Goal: Transaction & Acquisition: Purchase product/service

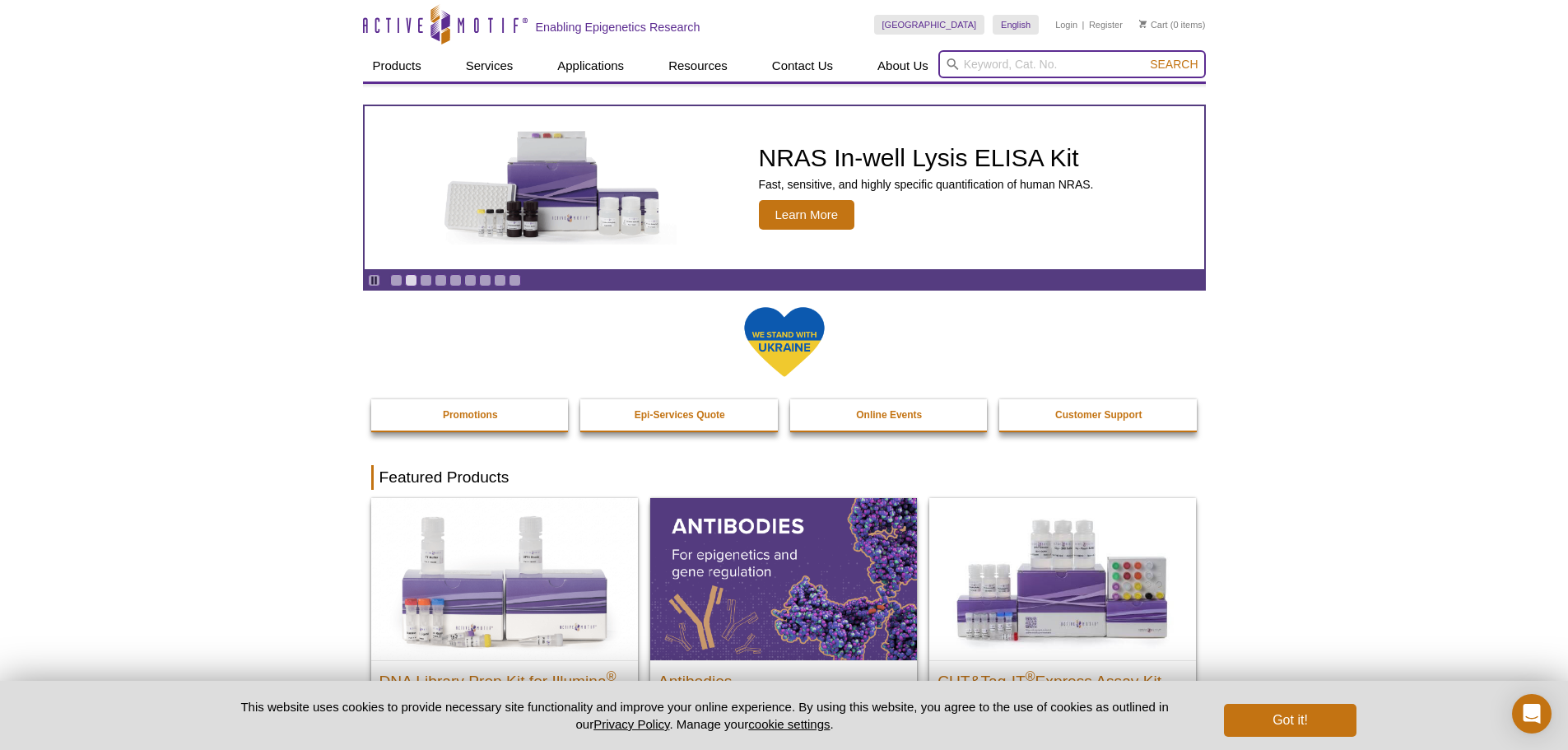
click at [982, 65] on input "search" at bounding box center [1072, 64] width 267 height 28
paste input "61979"
type input "61979"
click at [1145, 57] on button "Search" at bounding box center [1173, 64] width 57 height 15
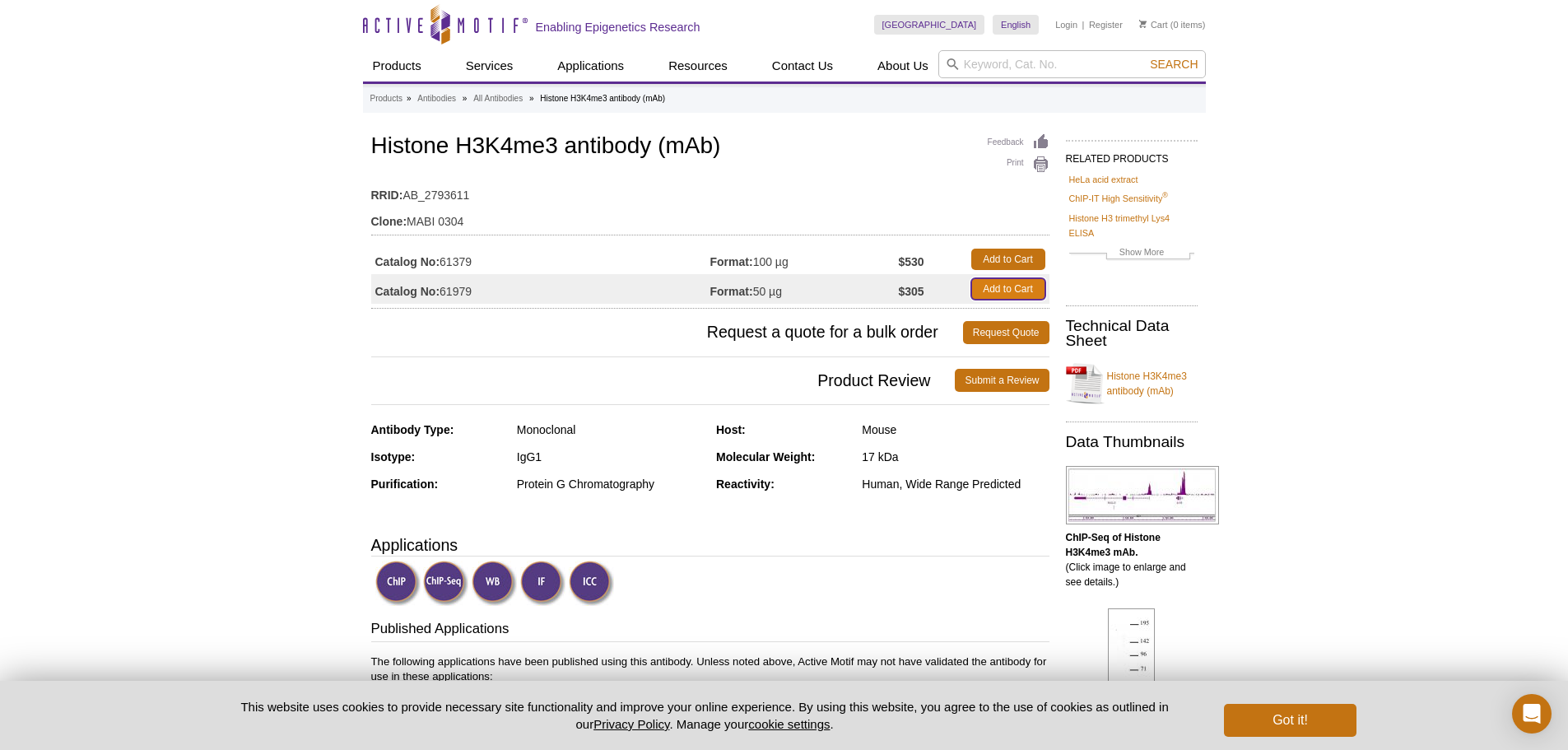
click at [1015, 282] on link "Add to Cart" at bounding box center [1008, 288] width 74 height 21
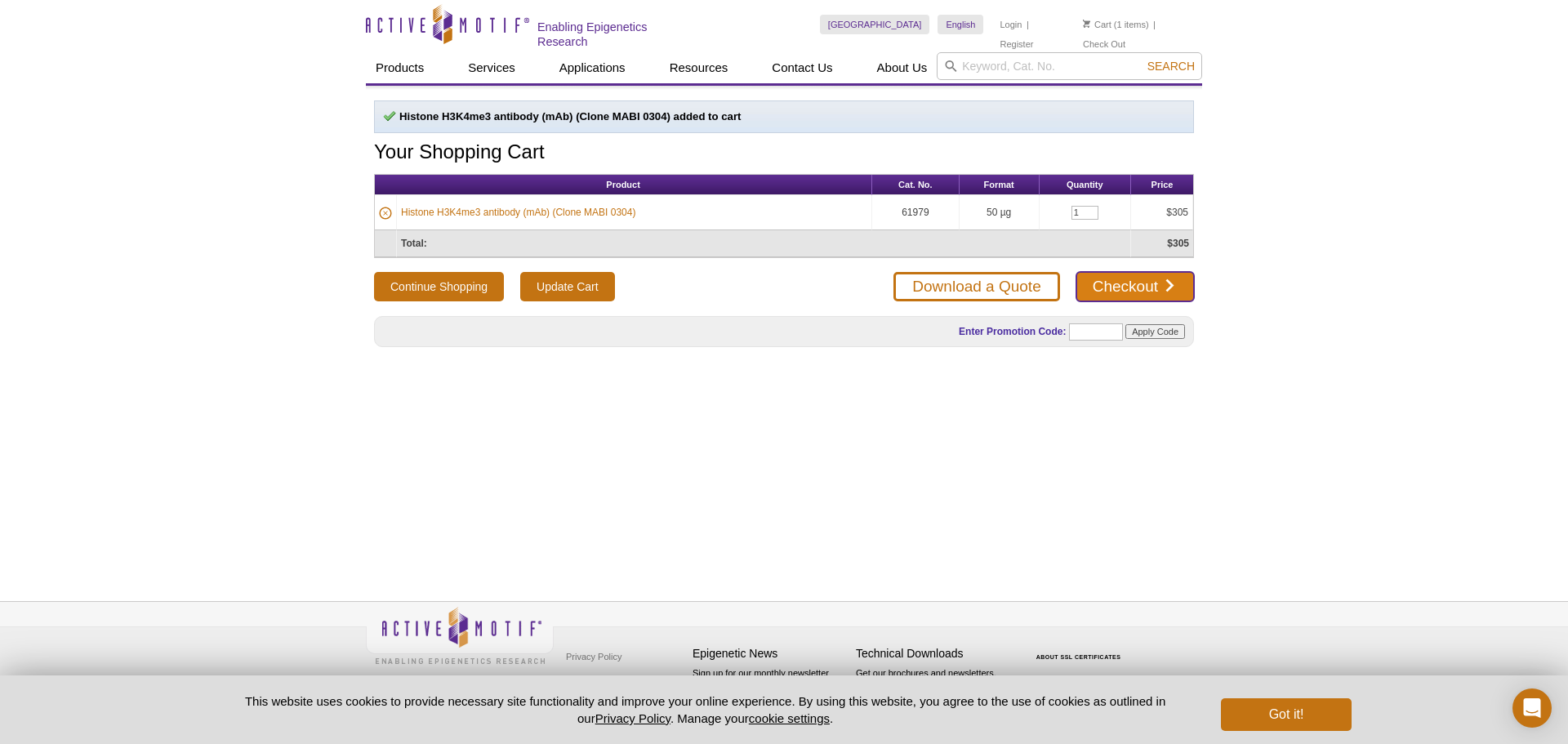
click at [1115, 279] on link "Checkout" at bounding box center [1135, 286] width 118 height 29
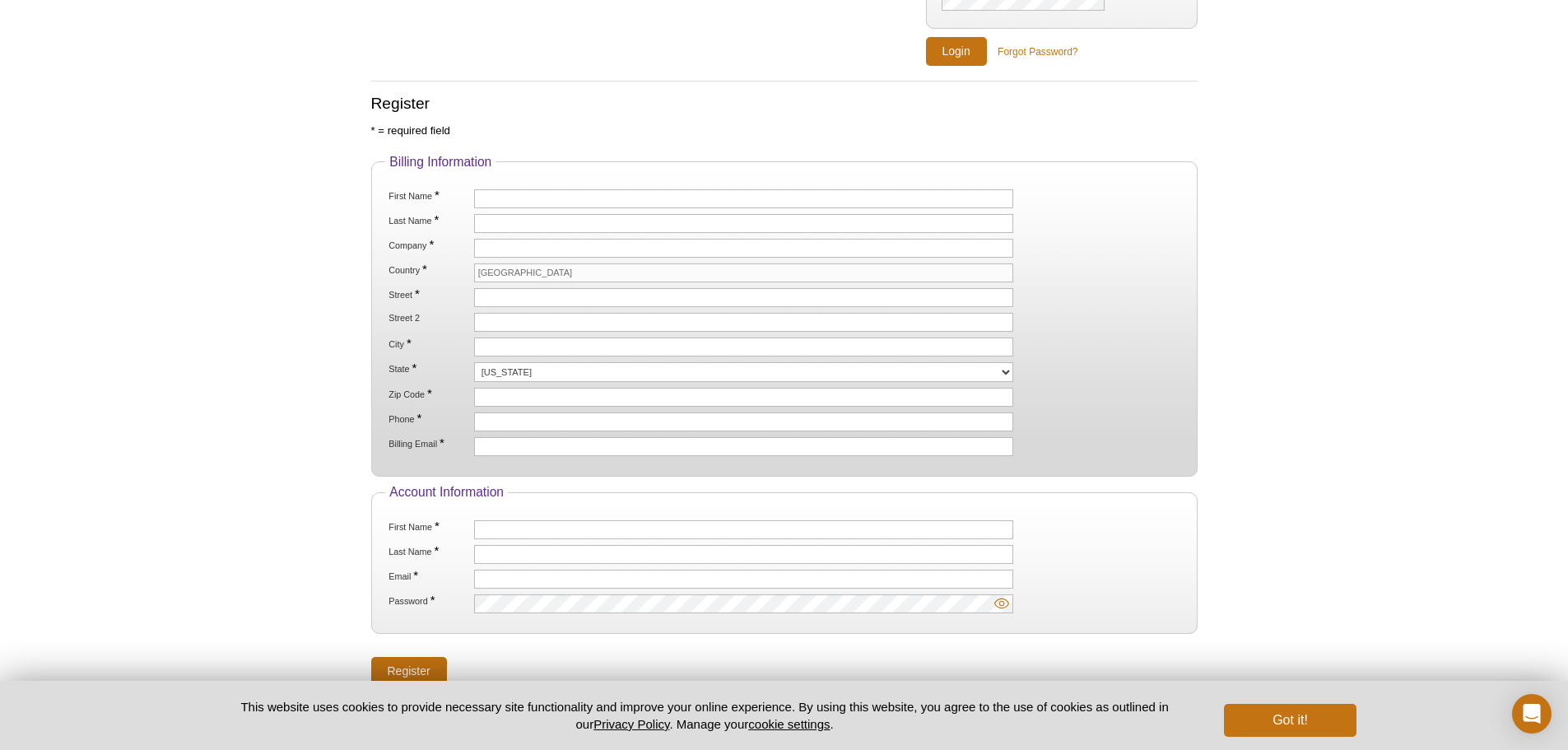
scroll to position [247, 0]
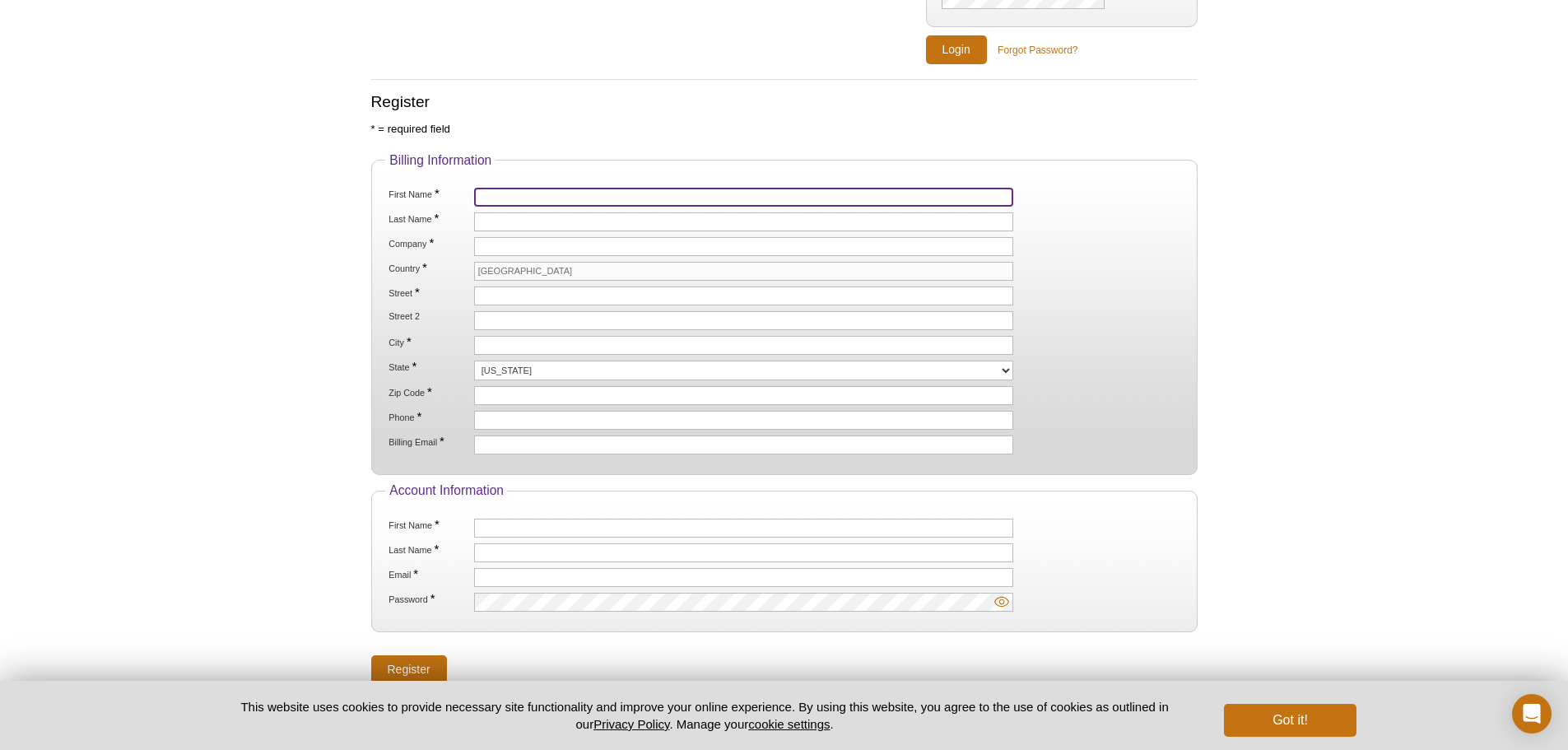
click at [524, 196] on input "First Name *" at bounding box center [744, 197] width 540 height 19
type input "Shannon"
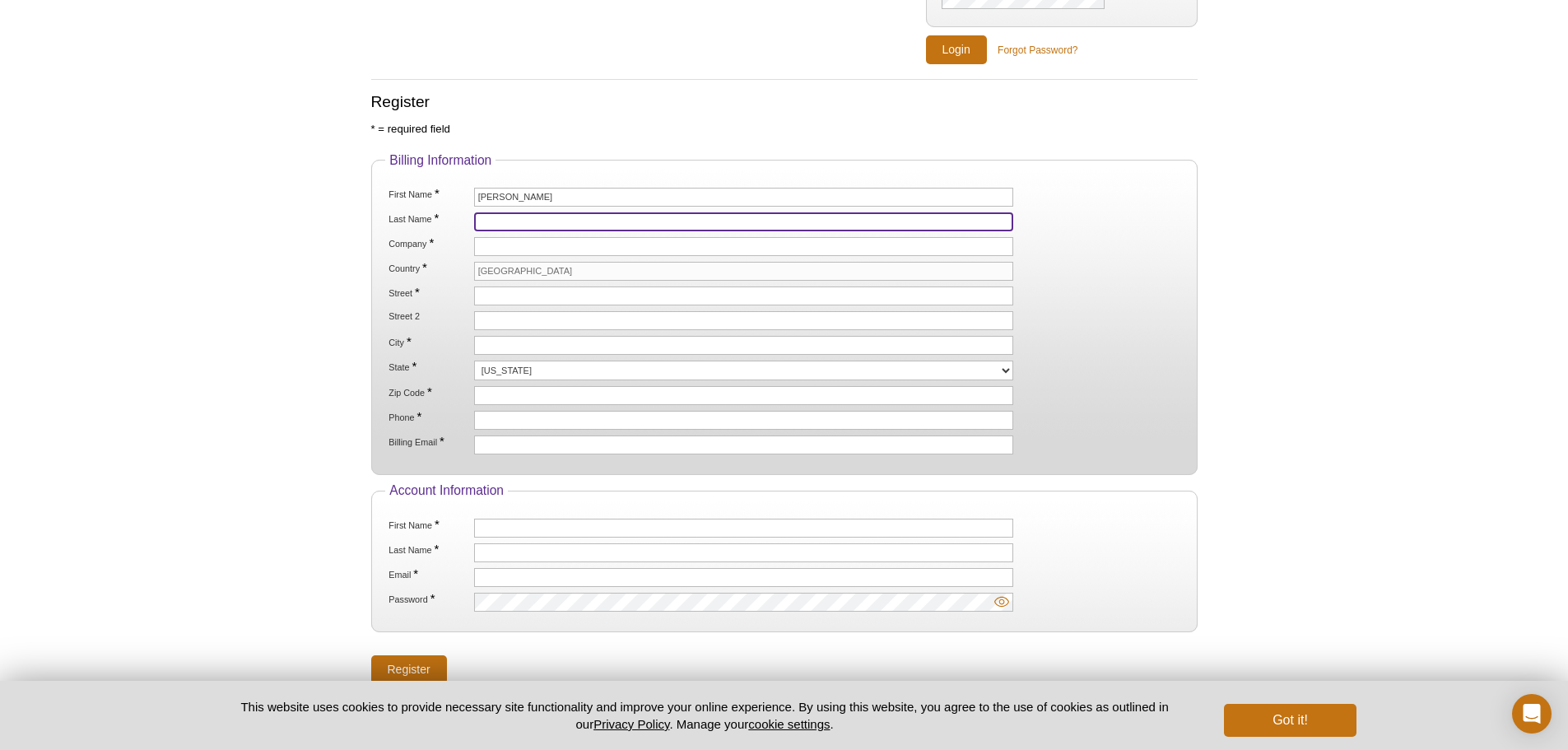
click at [528, 215] on input "Last Name *" at bounding box center [744, 222] width 540 height 19
type input "Bonner"
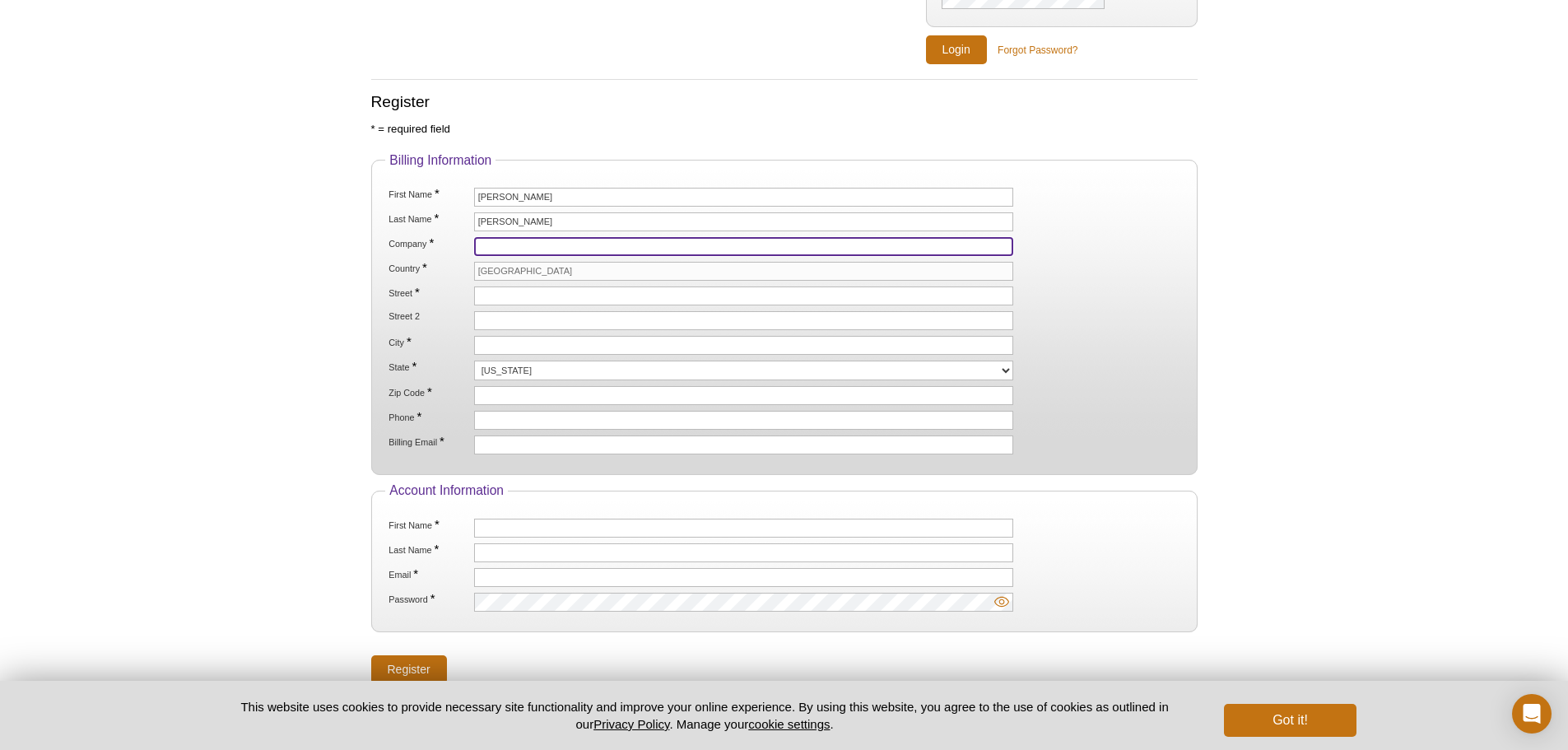
click at [512, 238] on input "Company *" at bounding box center [744, 246] width 540 height 19
paste input "[PERSON_NAME] Berkeley Labs"
type input "[PERSON_NAME] Berkeley Labs"
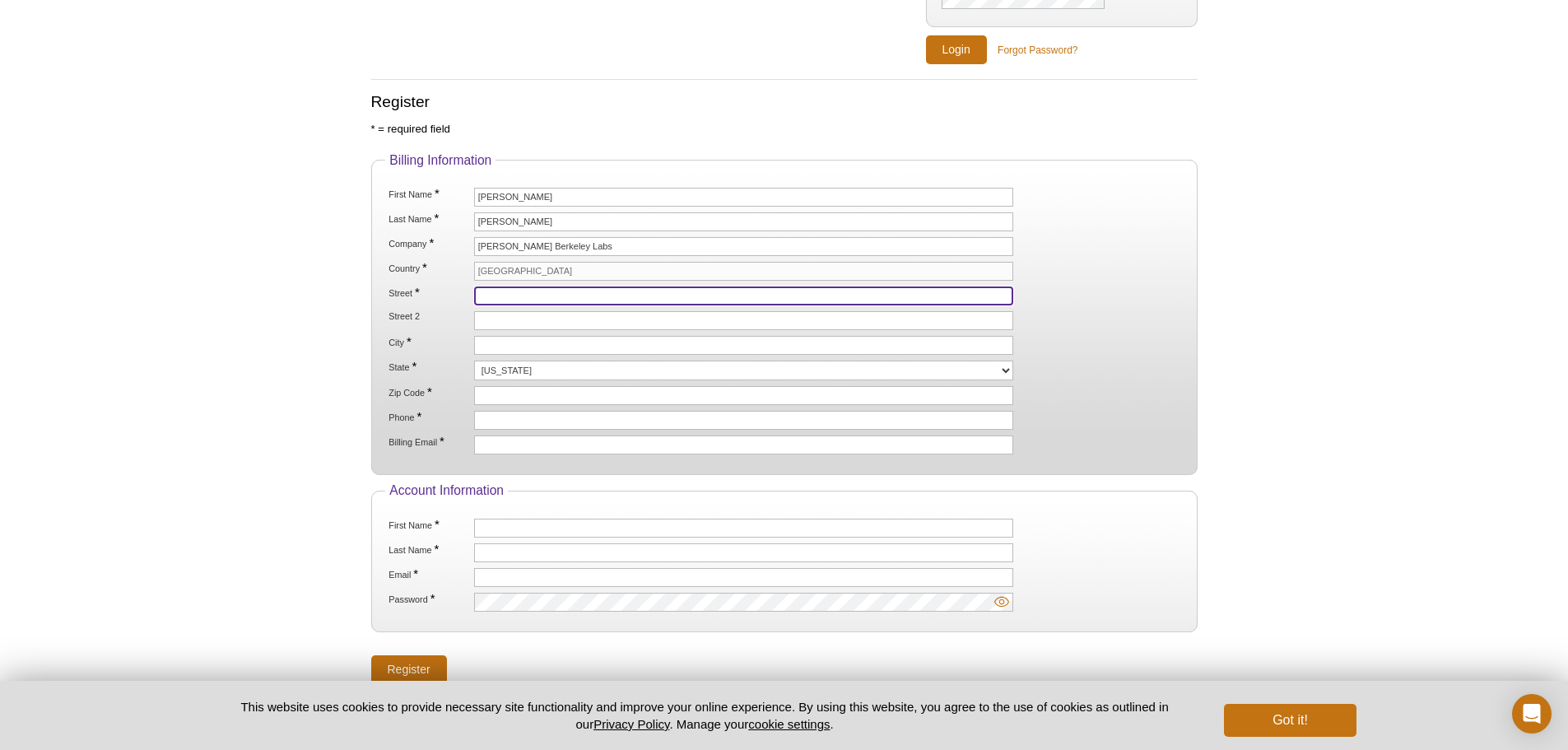
click at [508, 291] on input "Street *" at bounding box center [744, 296] width 540 height 19
type input "[STREET_ADDRESS]"
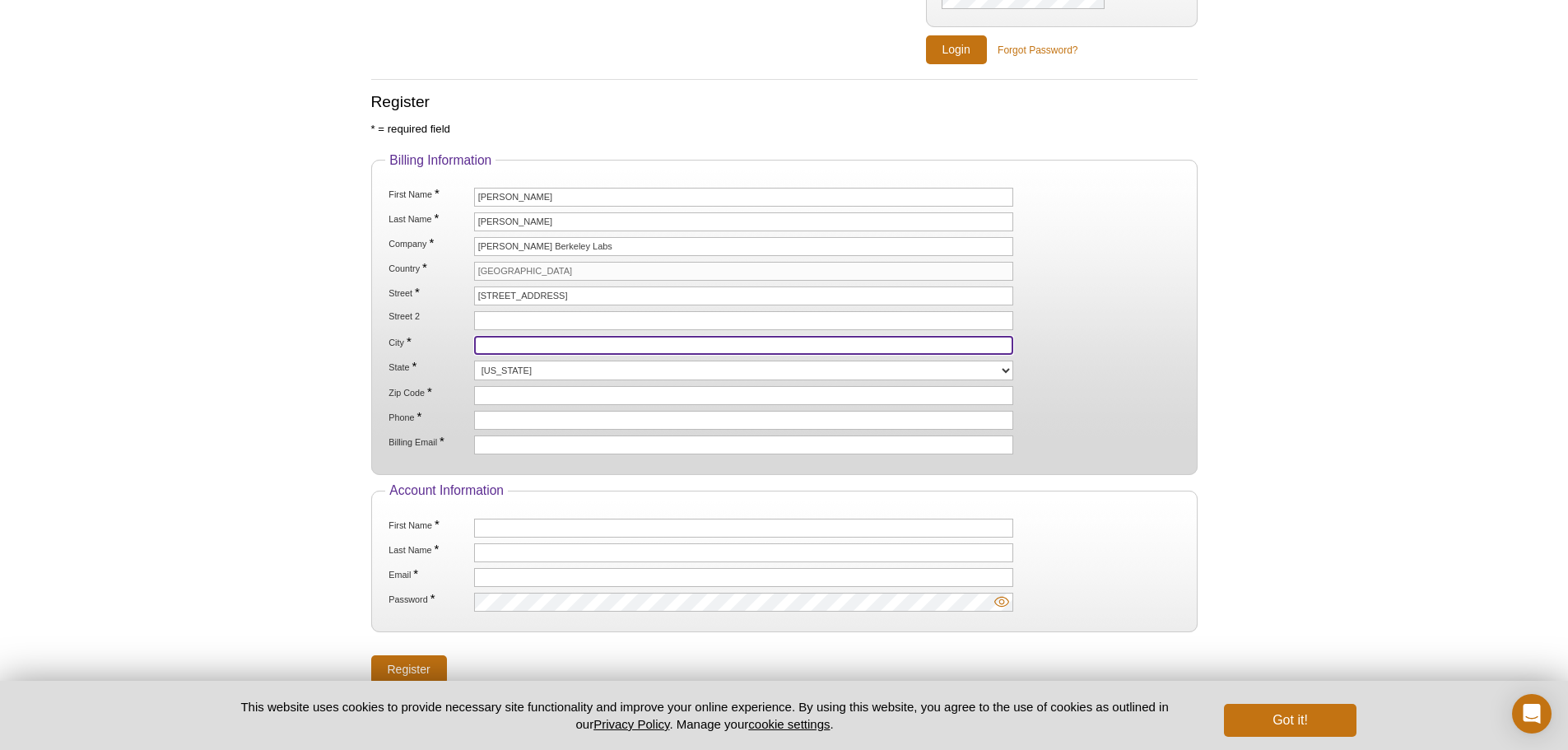
click at [498, 347] on input "City *" at bounding box center [744, 345] width 540 height 19
type input "Berkeley"
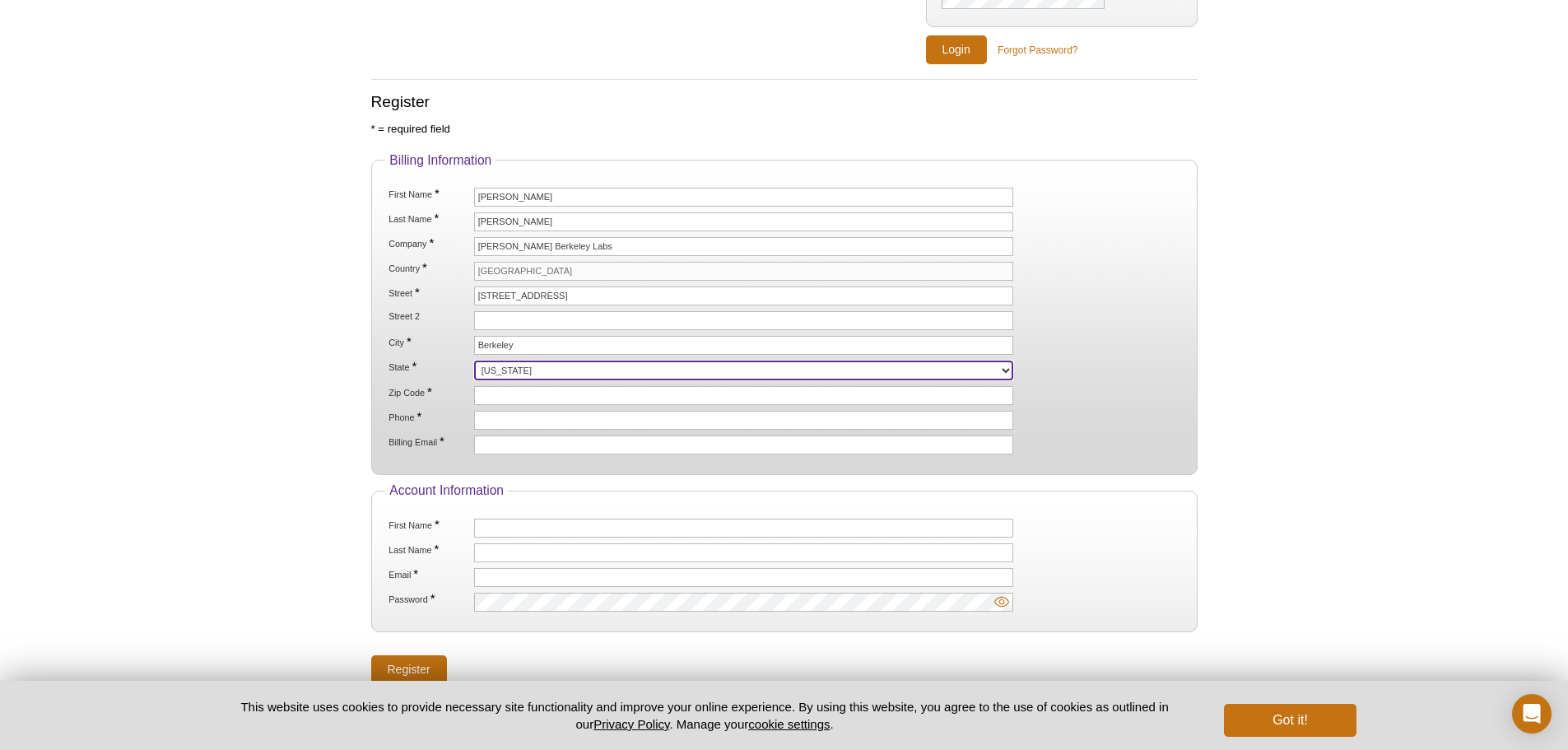
click at [506, 370] on select "Alabama Alaska American Samoa Arizona Arkansas California Colorado Connecticut …" at bounding box center [744, 370] width 540 height 20
select select "CA"
click at [474, 360] on select "Alabama Alaska American Samoa Arizona Arkansas California Colorado Connecticut …" at bounding box center [744, 370] width 540 height 20
click at [496, 395] on input "Zip Code *" at bounding box center [744, 395] width 540 height 19
type input "94720"
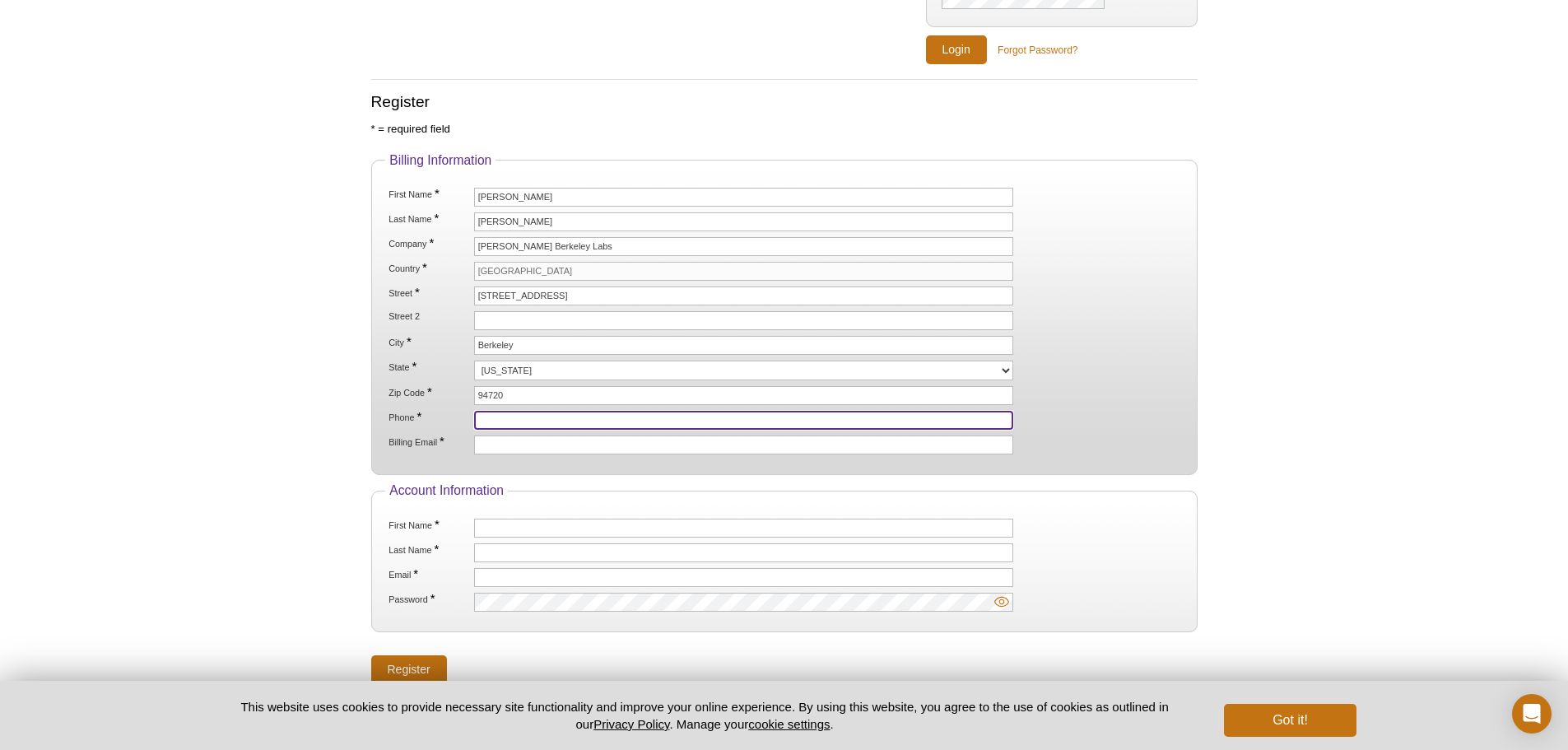
click at [493, 415] on input "Phone *" at bounding box center [744, 420] width 540 height 19
type input "5104864018"
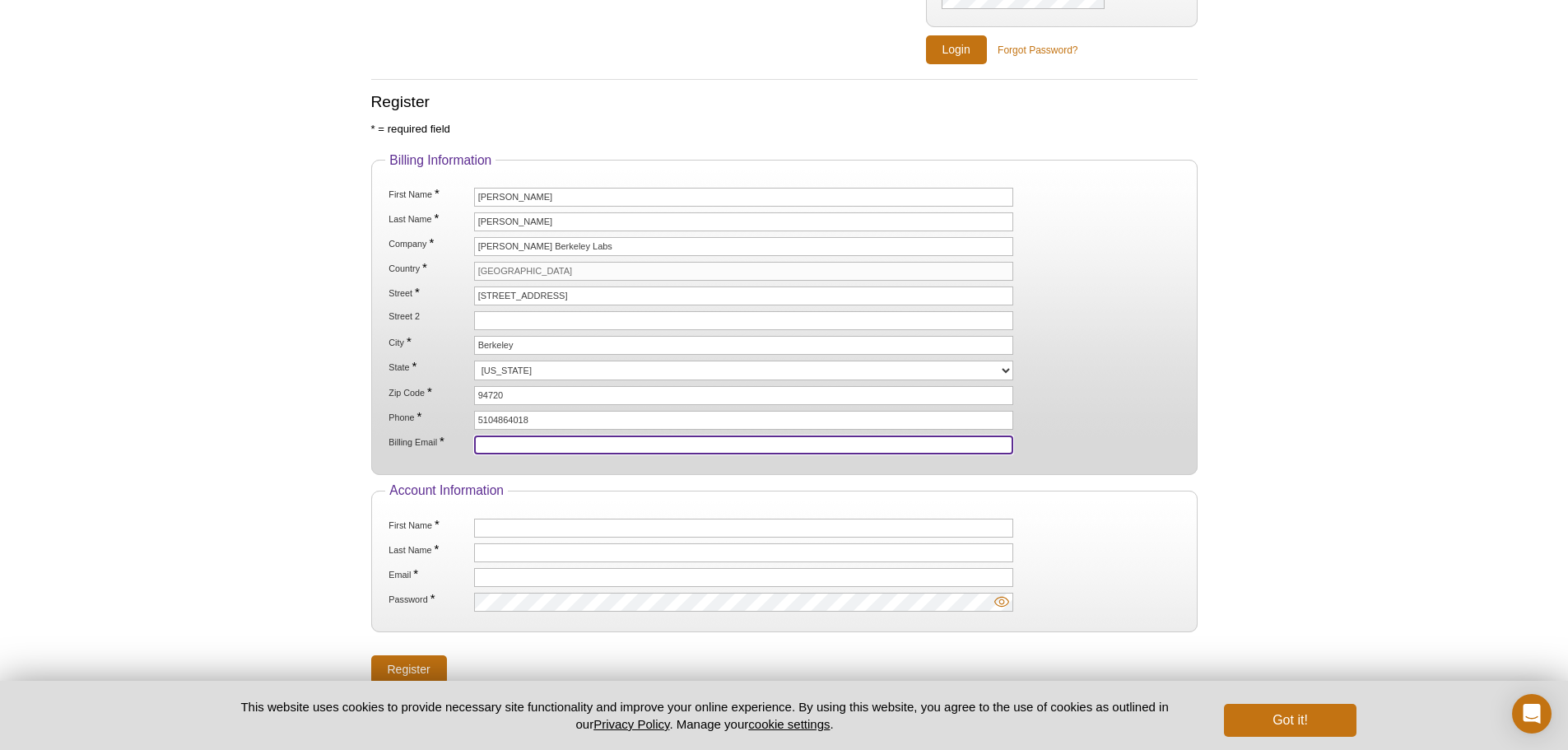
click at [535, 441] on input "Billing Email *" at bounding box center [744, 444] width 540 height 19
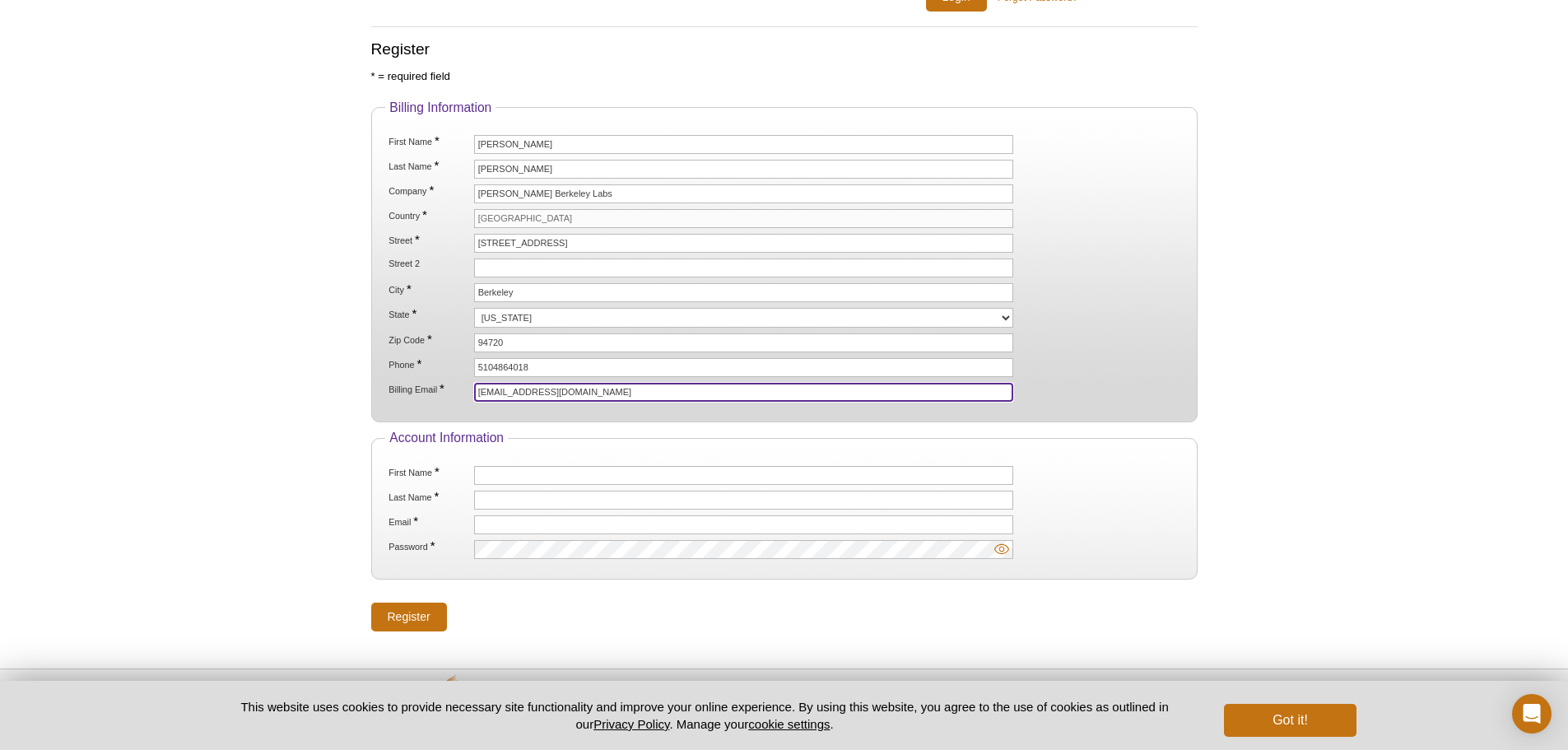
scroll to position [329, 0]
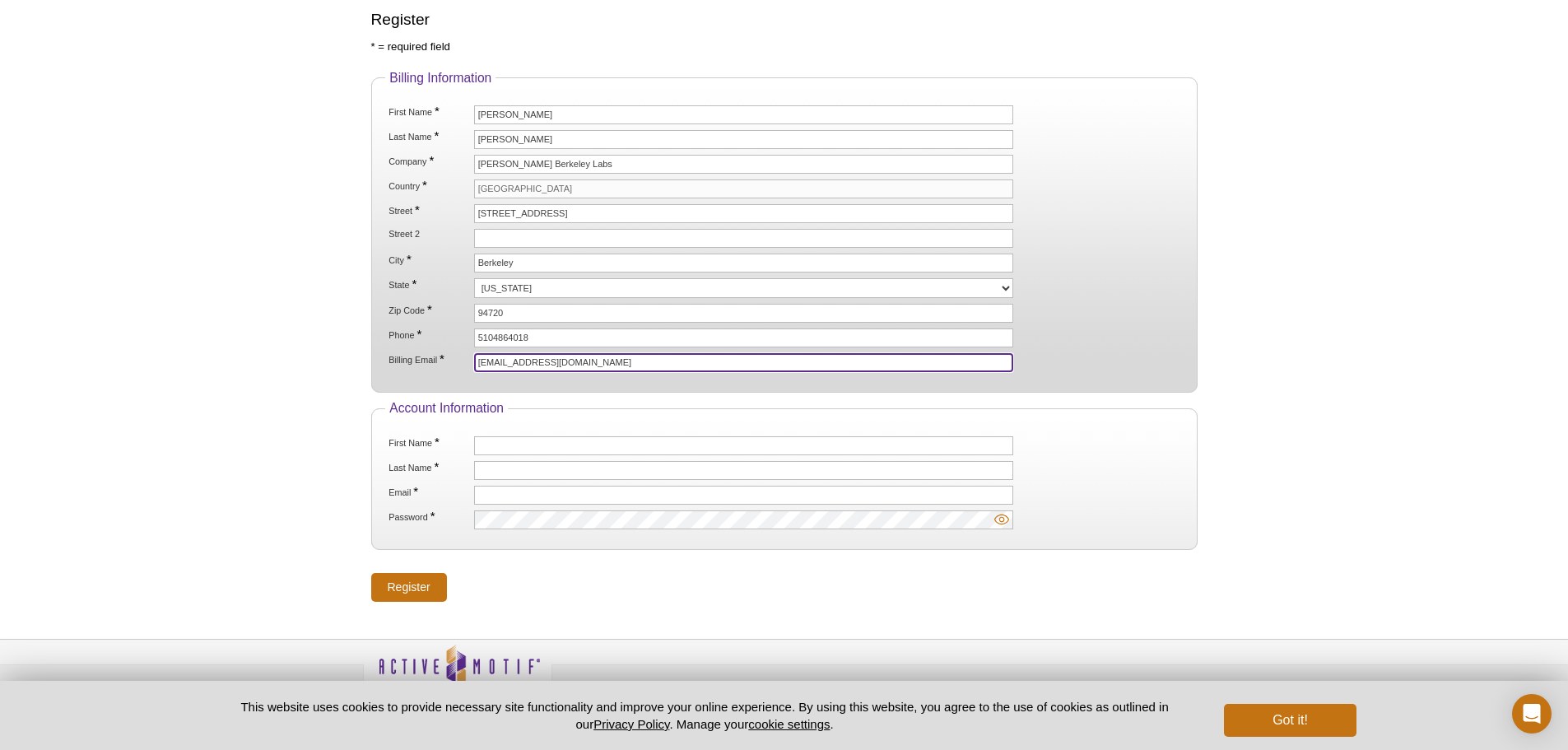
type input "[EMAIL_ADDRESS][DOMAIN_NAME]"
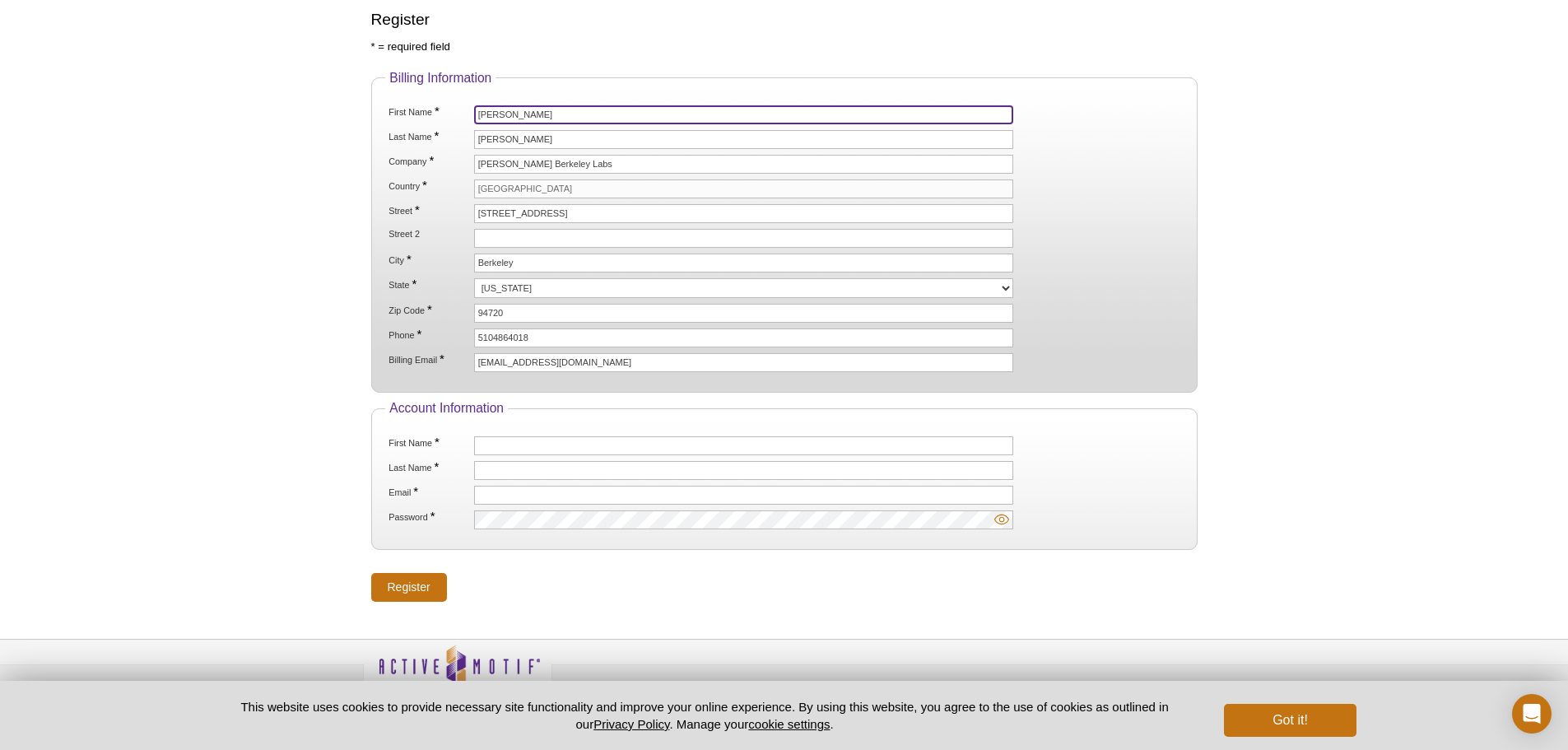
drag, startPoint x: 527, startPoint y: 116, endPoint x: 471, endPoint y: 109, distance: 56.4
click at [471, 109] on li "First Name * Shannon" at bounding box center [784, 114] width 794 height 19
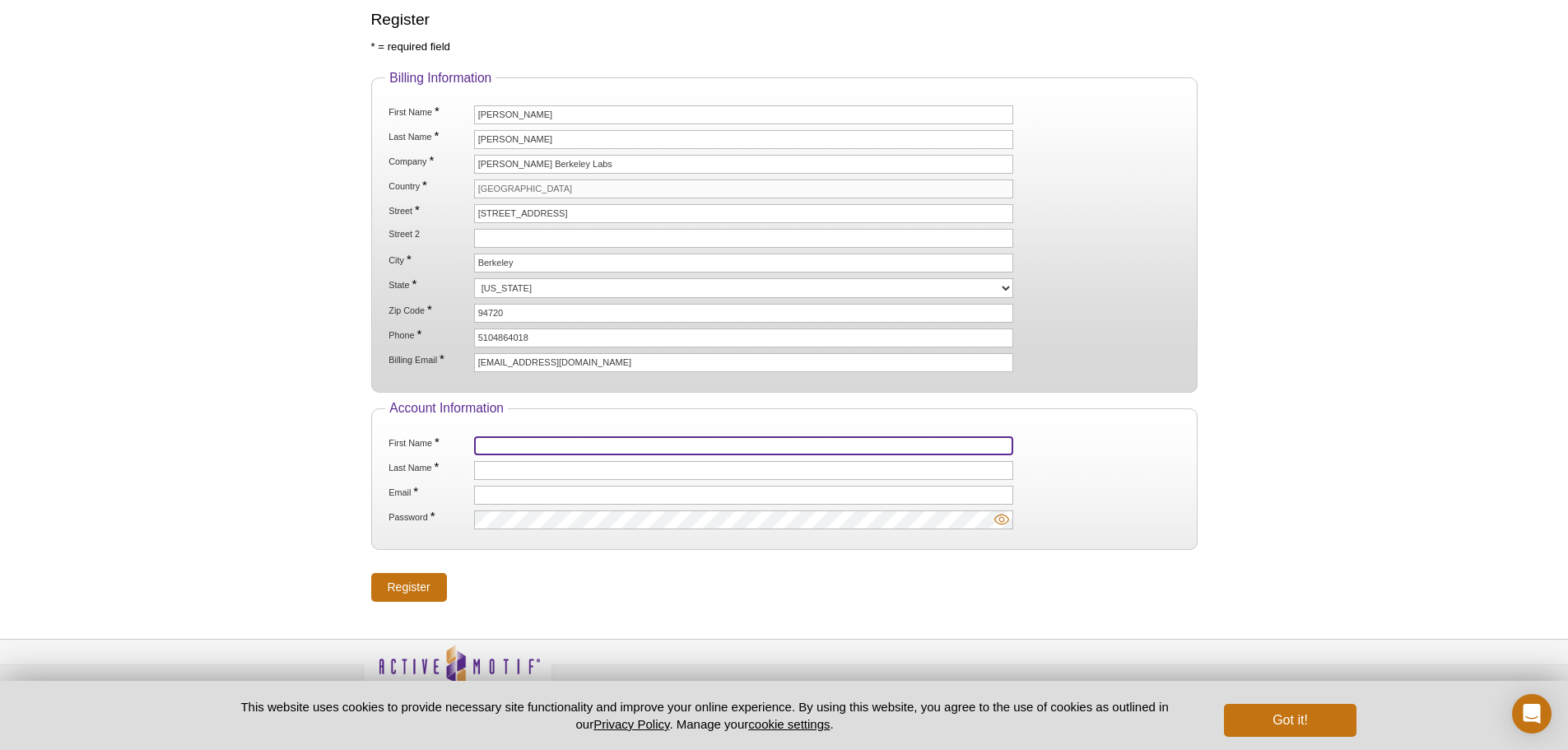
click at [498, 440] on input "First Name *" at bounding box center [744, 445] width 540 height 19
paste input "Shannon"
type input "Shannon"
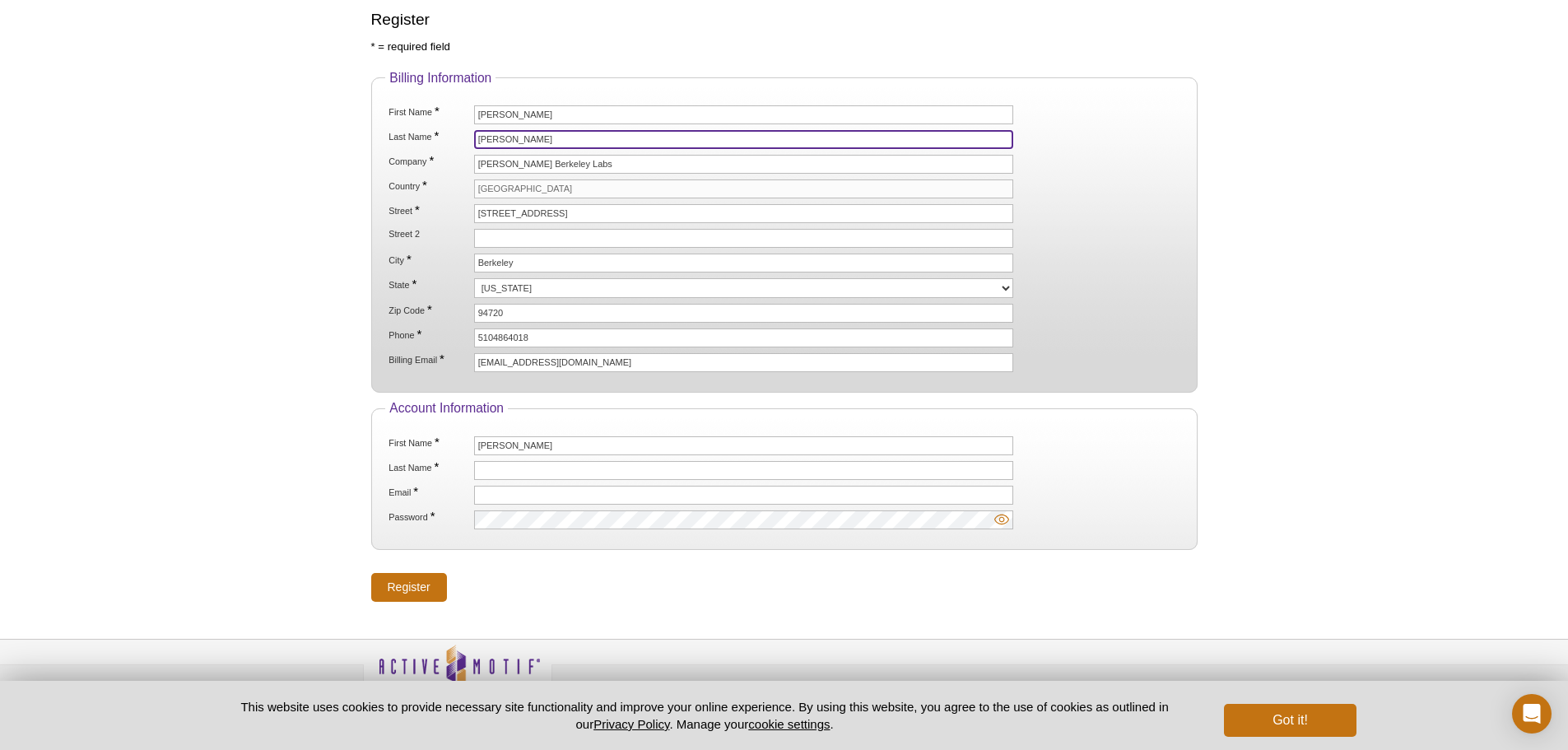
click at [493, 139] on input "Bonner" at bounding box center [744, 140] width 540 height 19
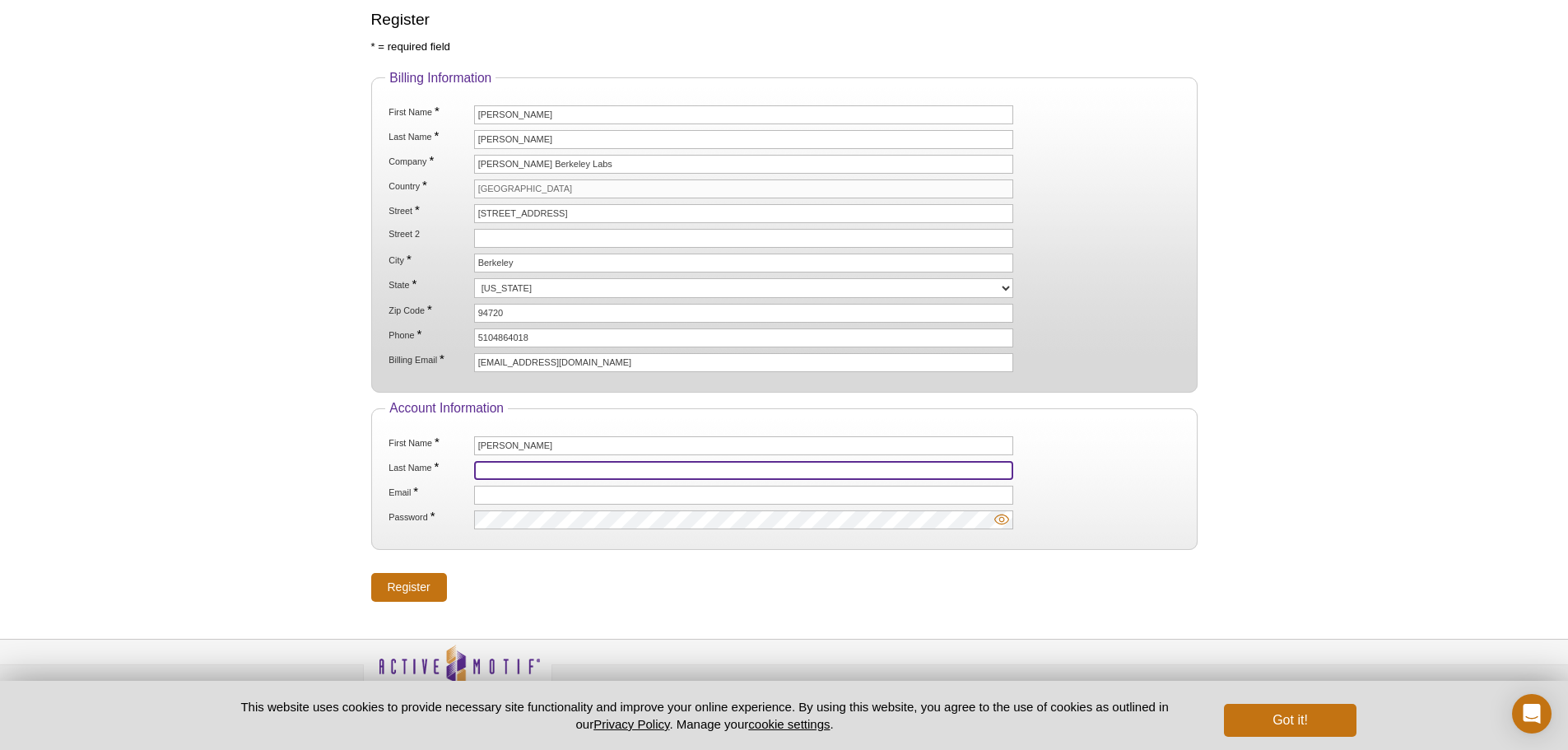
click at [494, 465] on input "Last Name *" at bounding box center [744, 470] width 540 height 19
paste input "Bonner"
type input "Bonner"
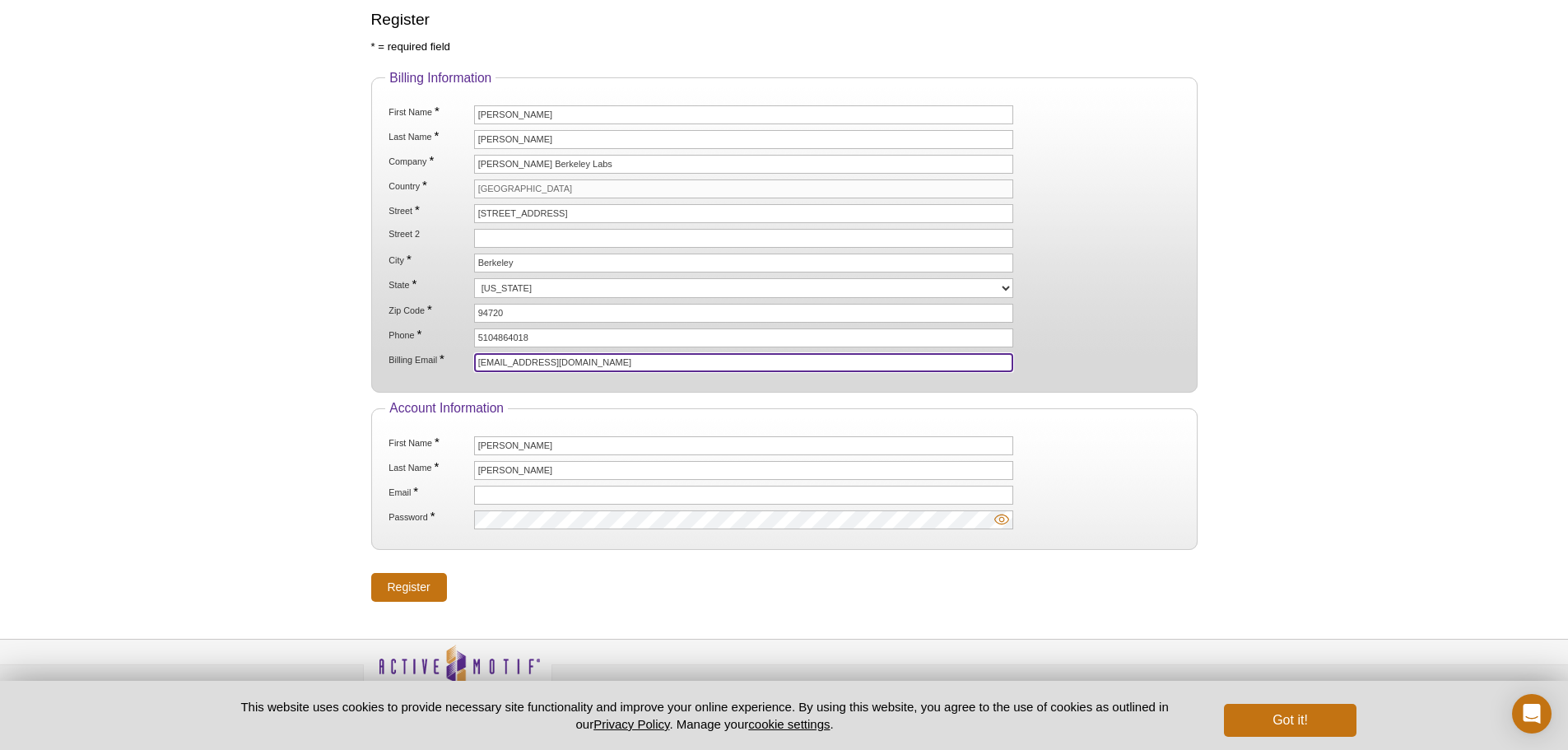
drag, startPoint x: 548, startPoint y: 359, endPoint x: 459, endPoint y: 359, distance: 89.0
click at [459, 359] on li "Billing Email * sbonner@lbl.gov" at bounding box center [784, 362] width 794 height 19
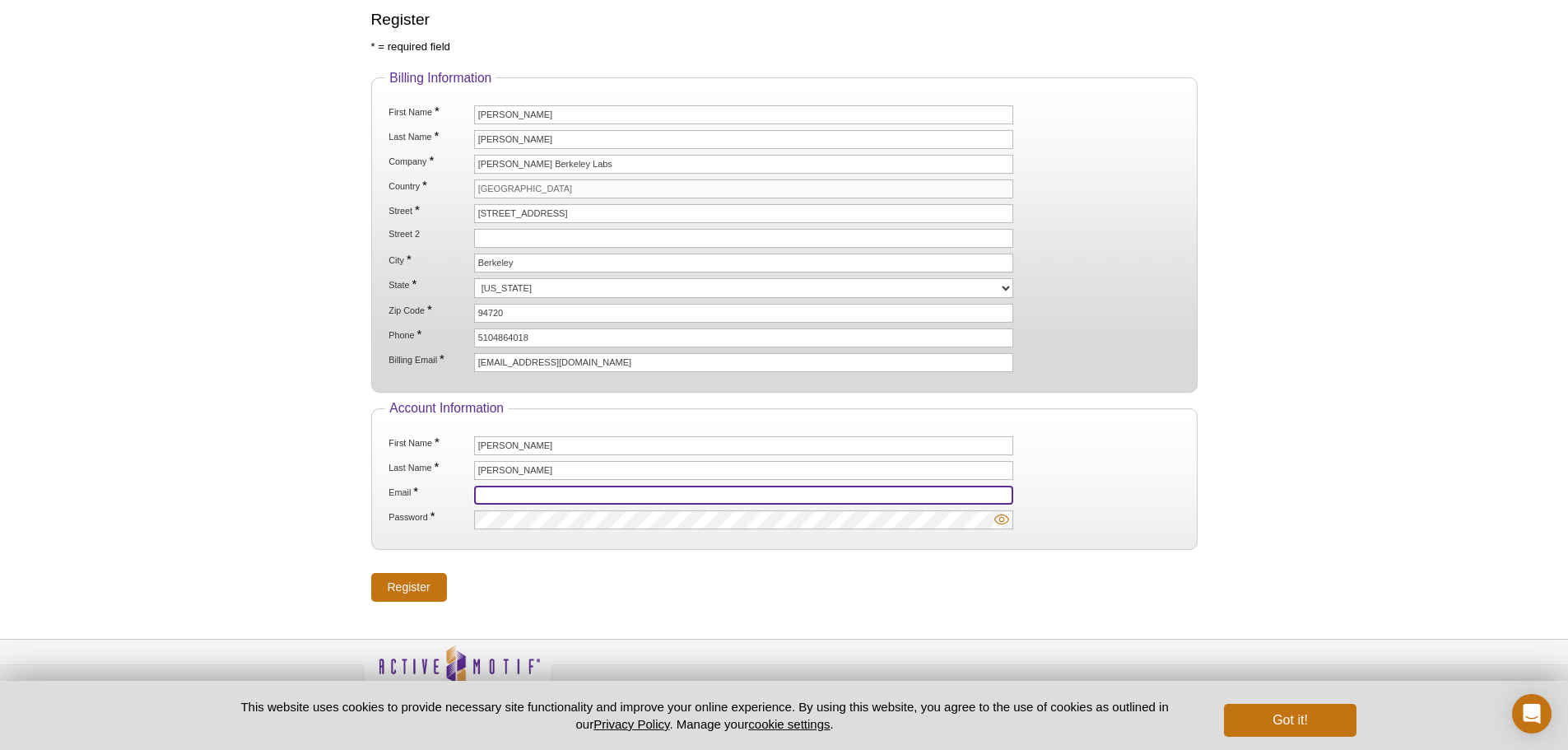
click at [493, 488] on input "Email *" at bounding box center [744, 495] width 540 height 19
paste input "[EMAIL_ADDRESS][DOMAIN_NAME]"
type input "[EMAIL_ADDRESS][DOMAIN_NAME]"
click at [410, 585] on input "Register" at bounding box center [409, 588] width 76 height 29
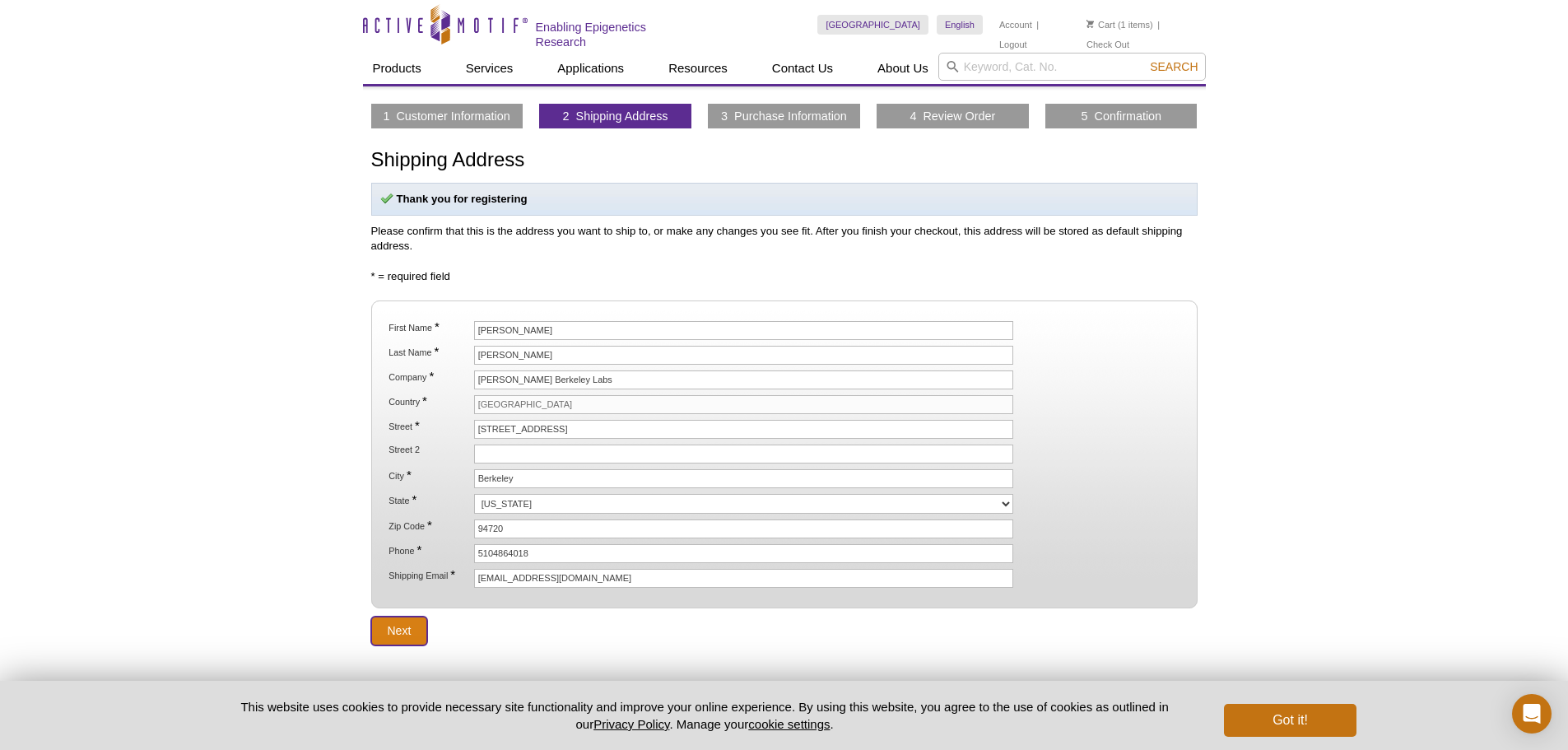
click at [396, 635] on input "Next" at bounding box center [400, 631] width 57 height 29
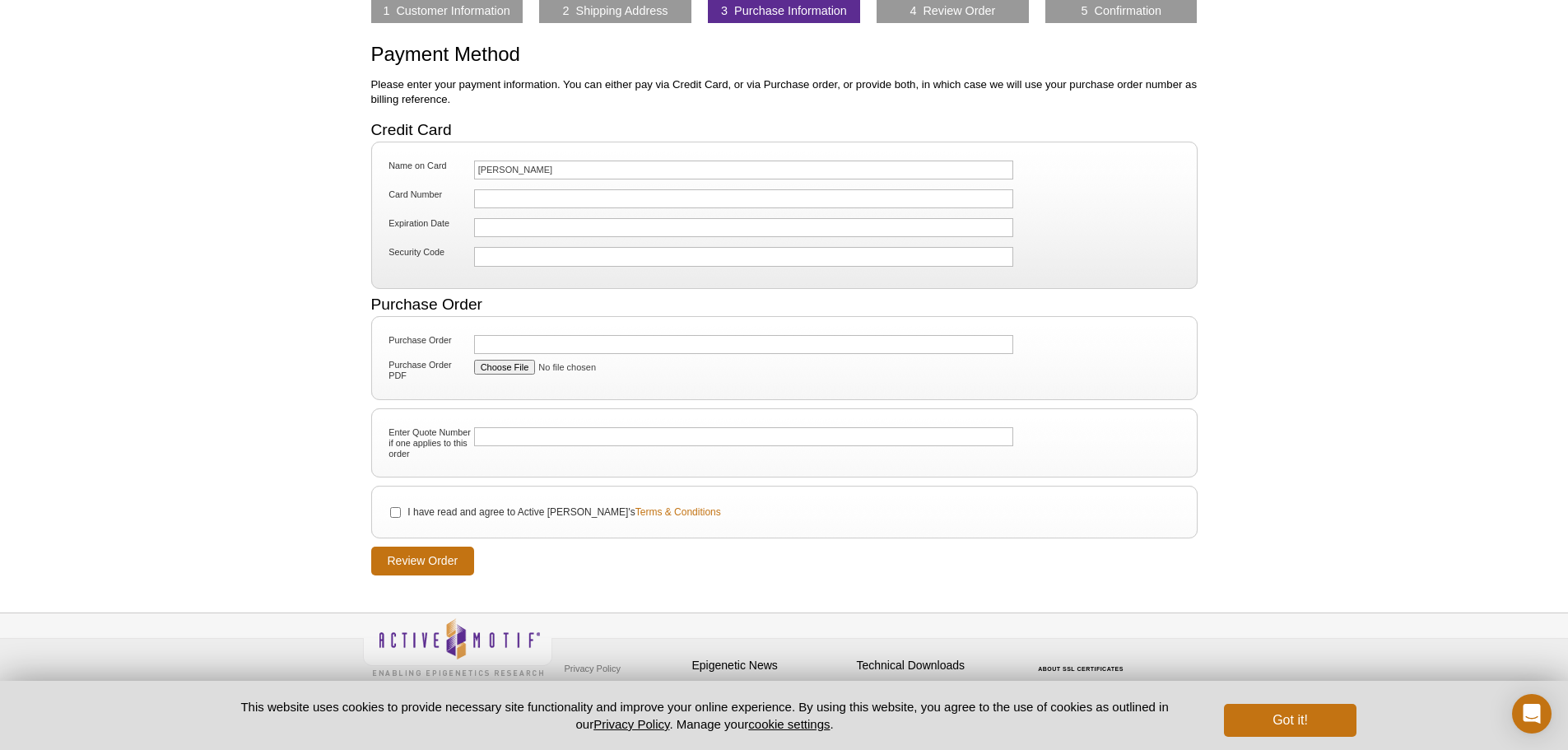
scroll to position [109, 0]
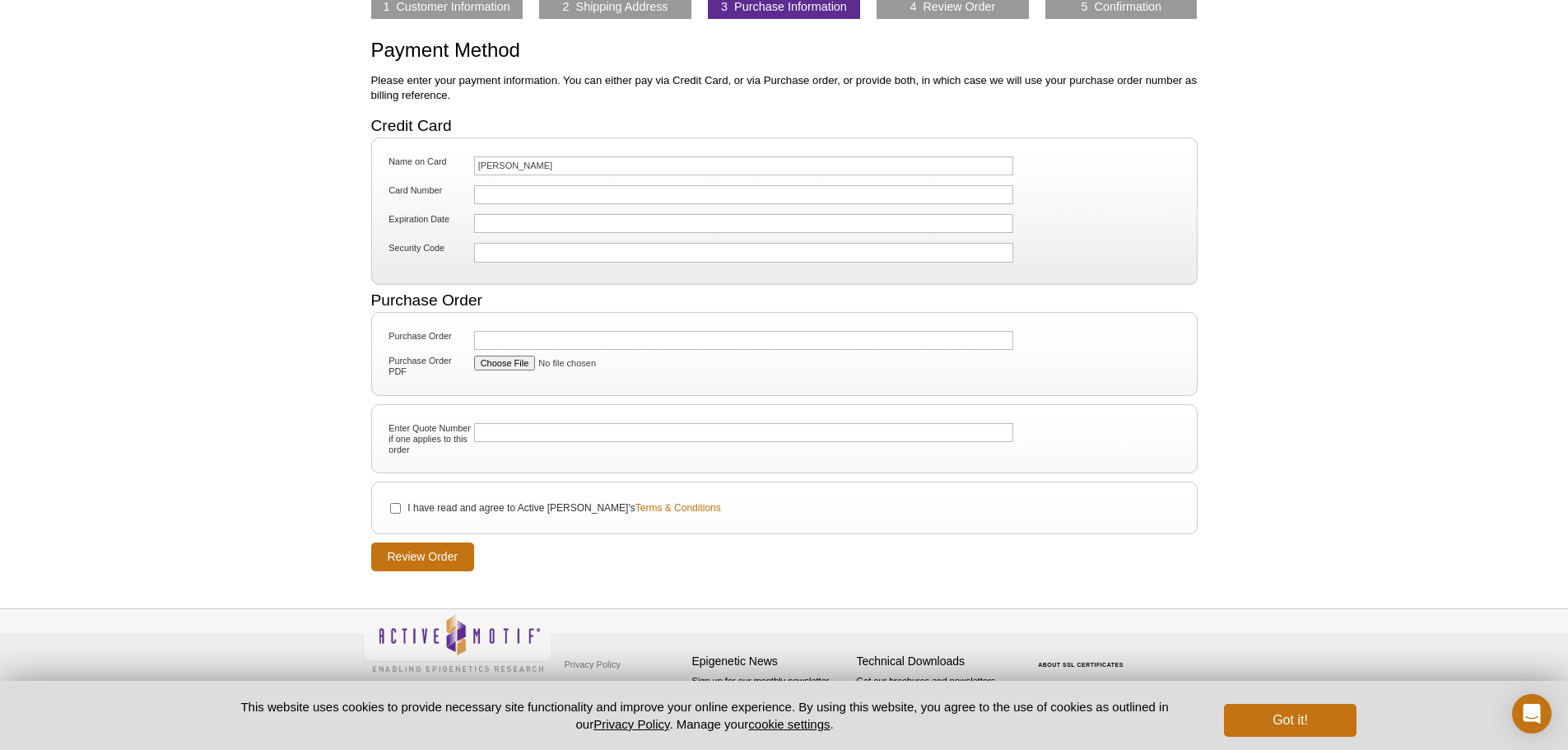
click at [496, 243] on div at bounding box center [744, 252] width 540 height 19
click at [514, 342] on input "Purchase Order" at bounding box center [744, 340] width 540 height 19
paste input "7831840"
type input "7831840"
click at [397, 505] on input "I have read and agree to Active Motif's Terms & Conditions" at bounding box center [396, 508] width 11 height 11
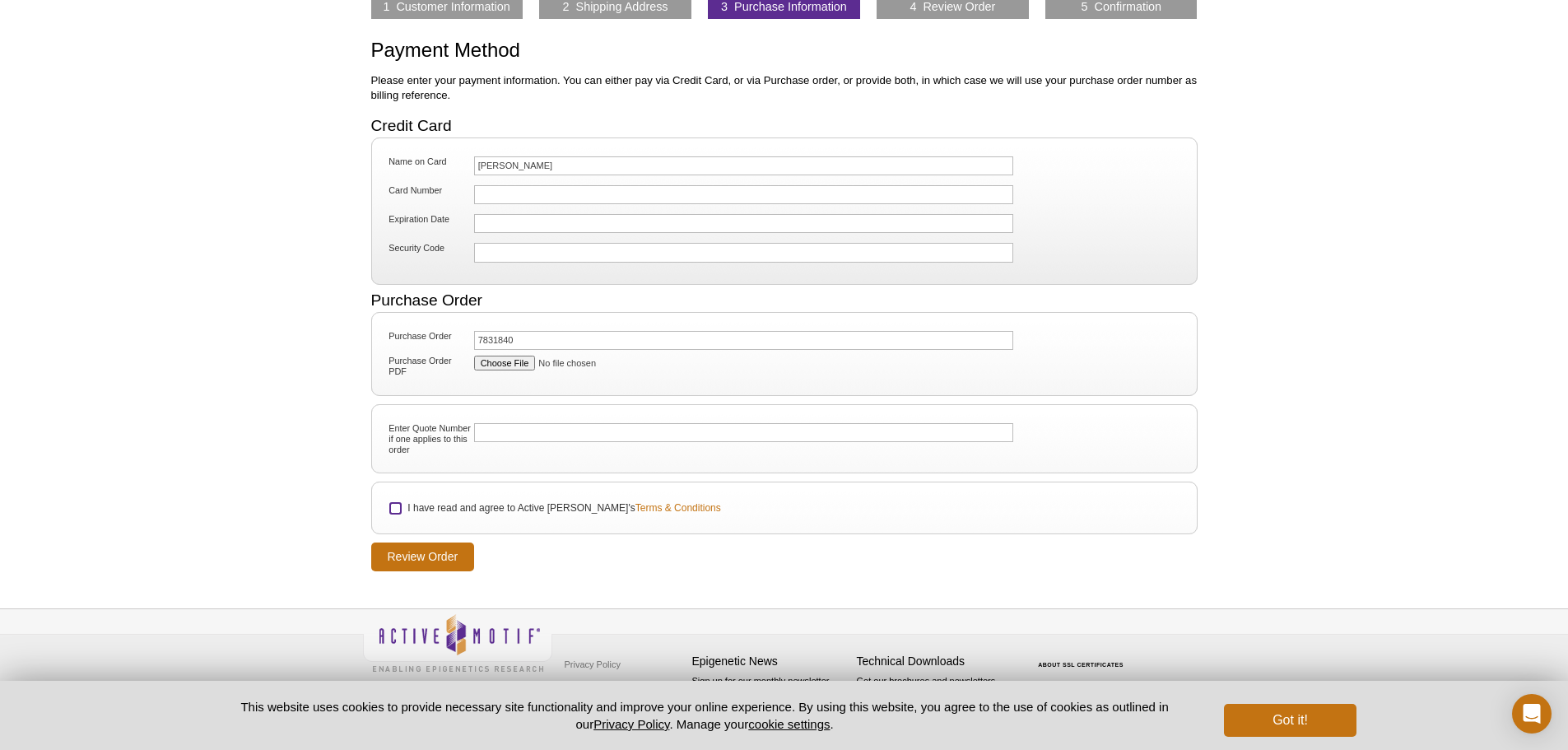
checkbox input "true"
click at [412, 553] on input "Review Order" at bounding box center [423, 557] width 104 height 29
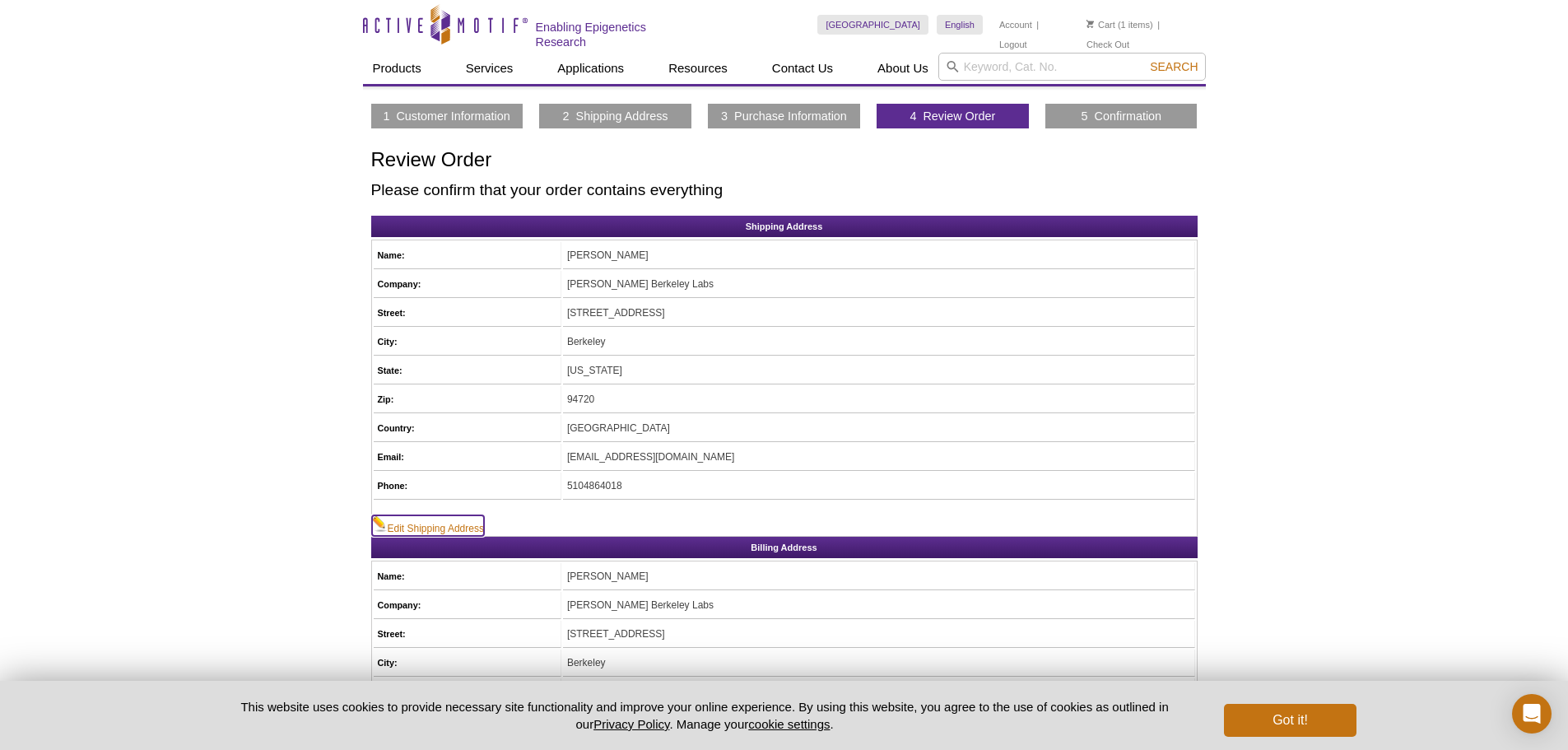
click at [456, 526] on link "Edit Shipping Address" at bounding box center [428, 526] width 112 height 21
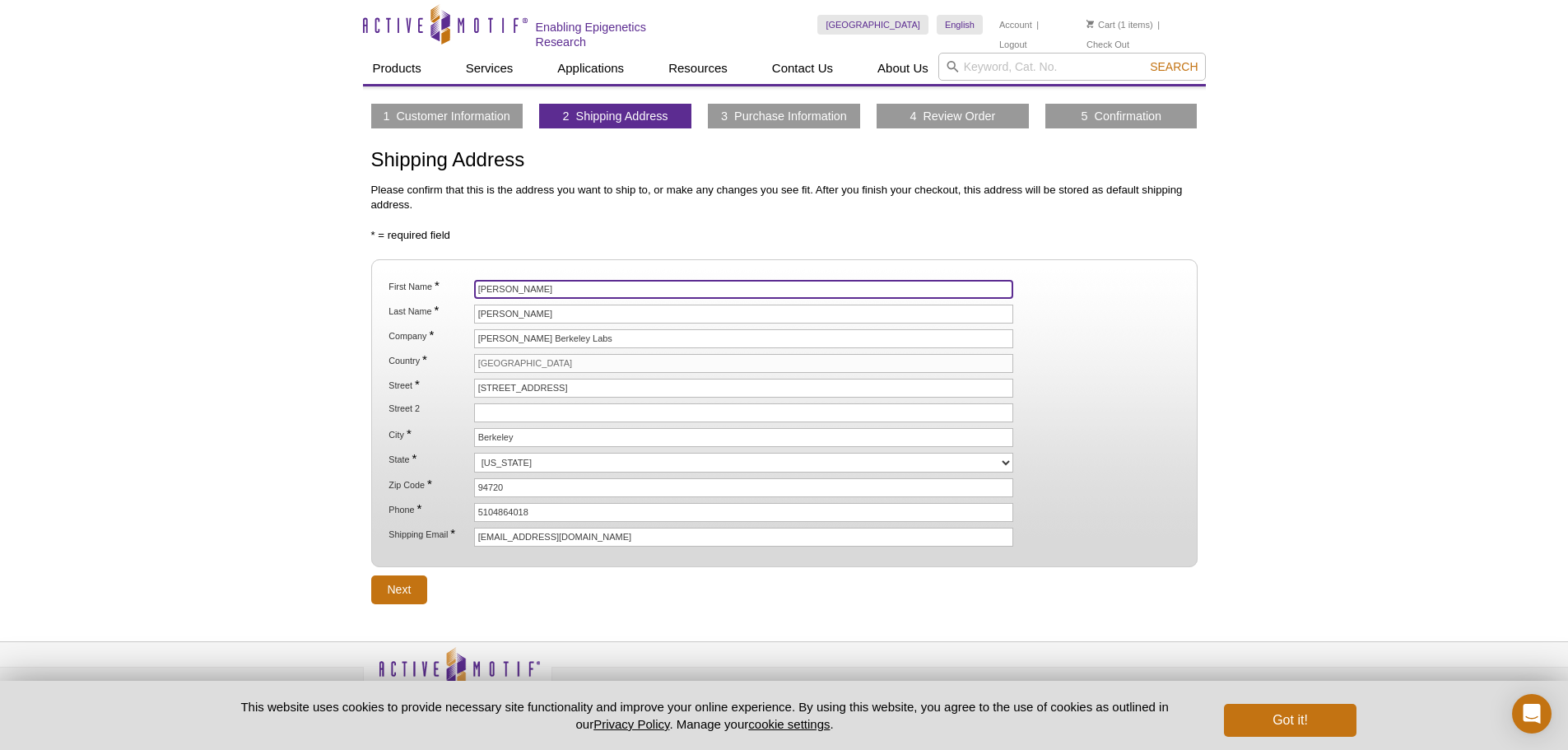
drag, startPoint x: 531, startPoint y: 291, endPoint x: 445, endPoint y: 291, distance: 86.0
click at [445, 291] on li "First Name * Shannon" at bounding box center [784, 289] width 794 height 19
paste input "Chrisa"
type input "Chrisa"
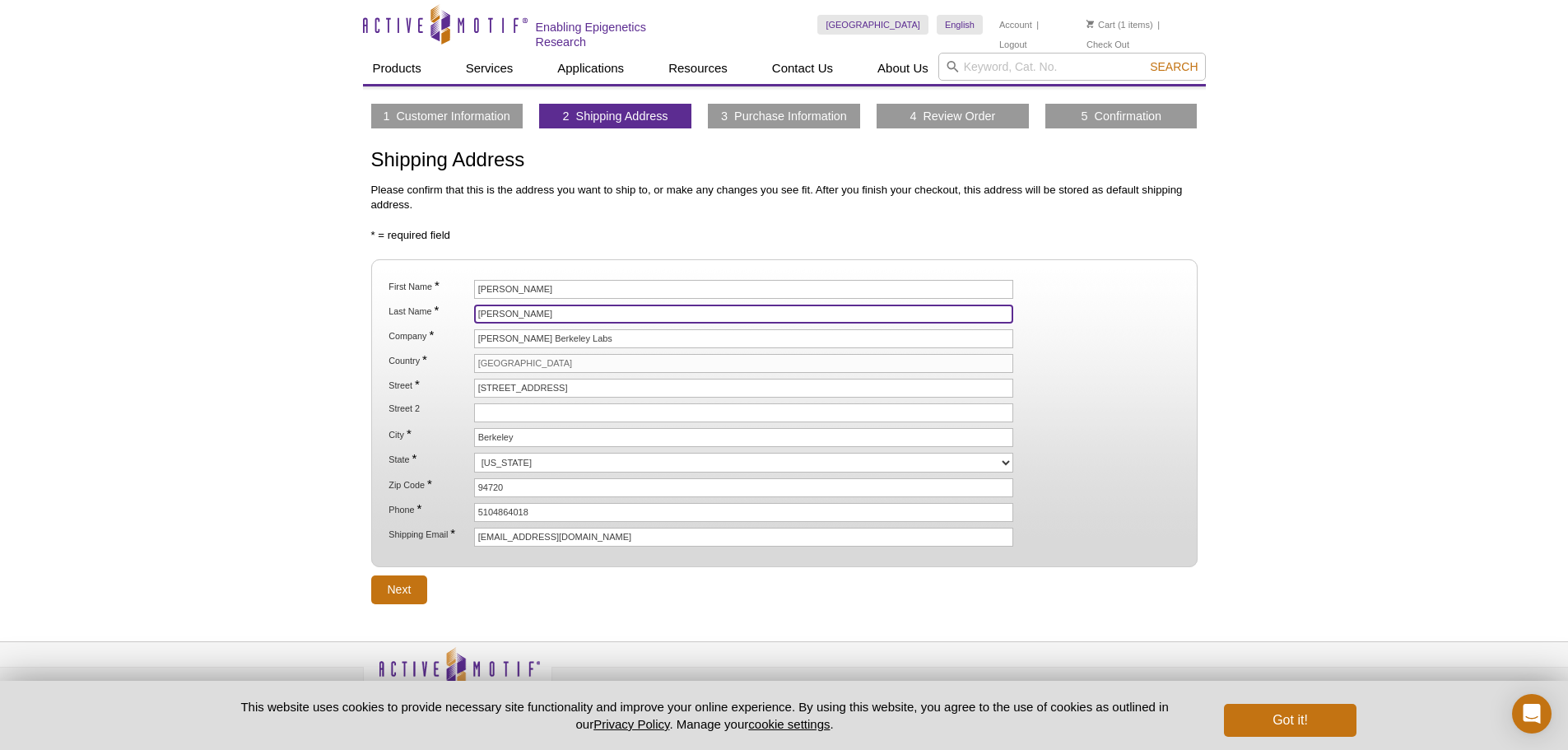
drag, startPoint x: 477, startPoint y: 315, endPoint x: 443, endPoint y: 317, distance: 34.1
click at [443, 317] on li "Last Name * Bonner" at bounding box center [784, 314] width 794 height 19
paste input "Staikou"
type input "Staikou"
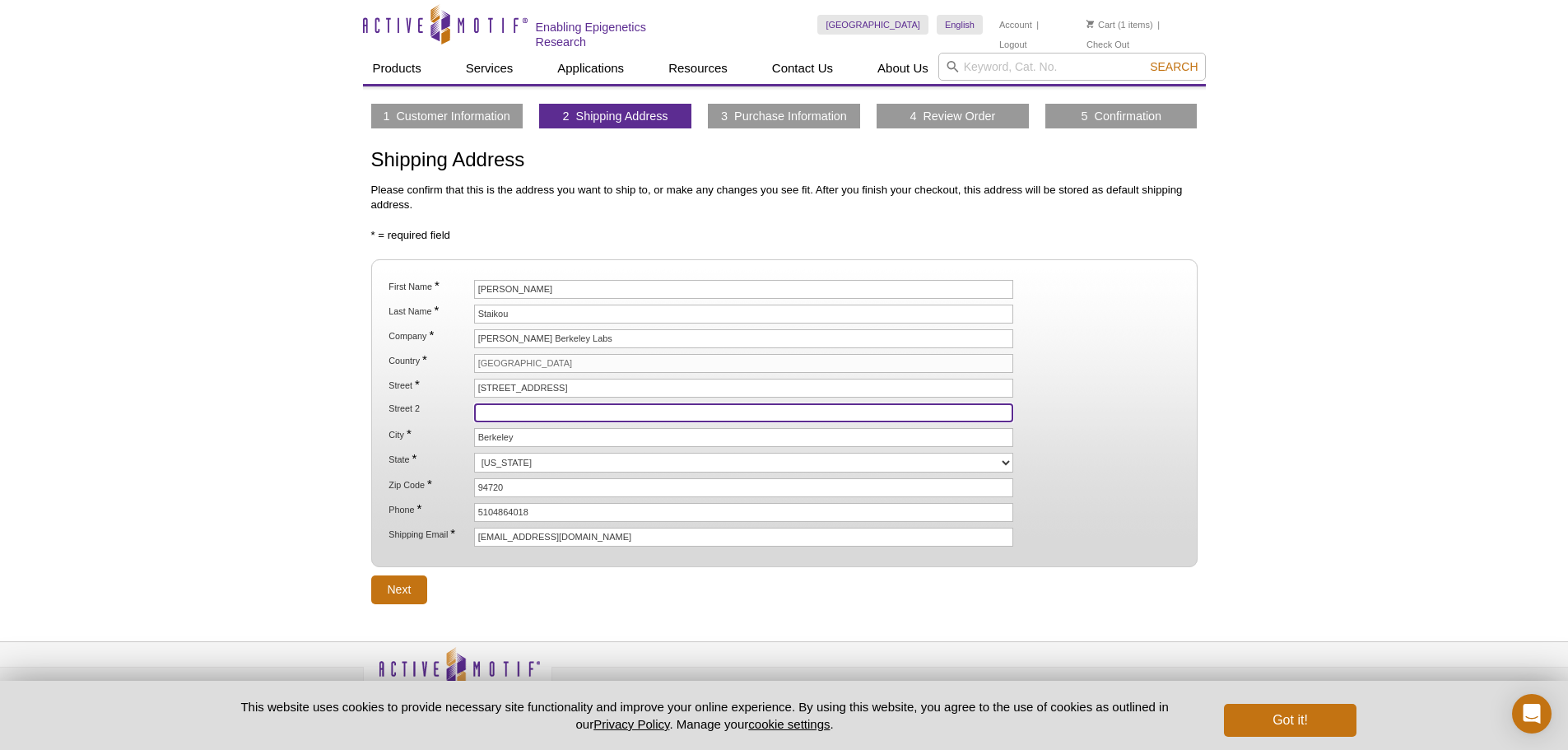
click at [510, 410] on input "Street 2" at bounding box center [744, 412] width 540 height 19
click at [541, 410] on input "Bld 69-" at bounding box center [744, 412] width 540 height 19
paste input "7831840"
type input "Bld 69-7831840"
click at [397, 588] on input "Next" at bounding box center [400, 590] width 57 height 29
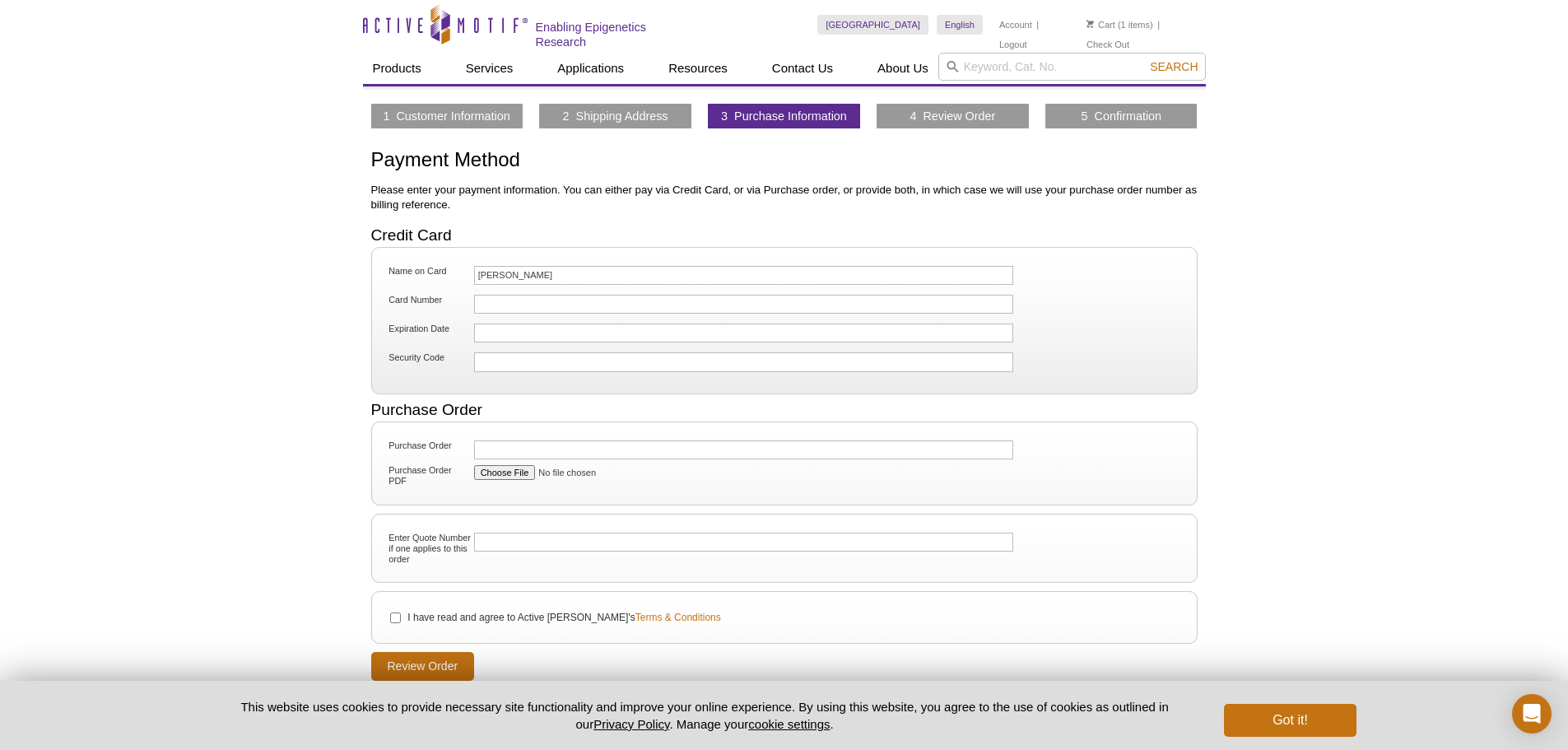
click at [498, 353] on div at bounding box center [744, 361] width 540 height 19
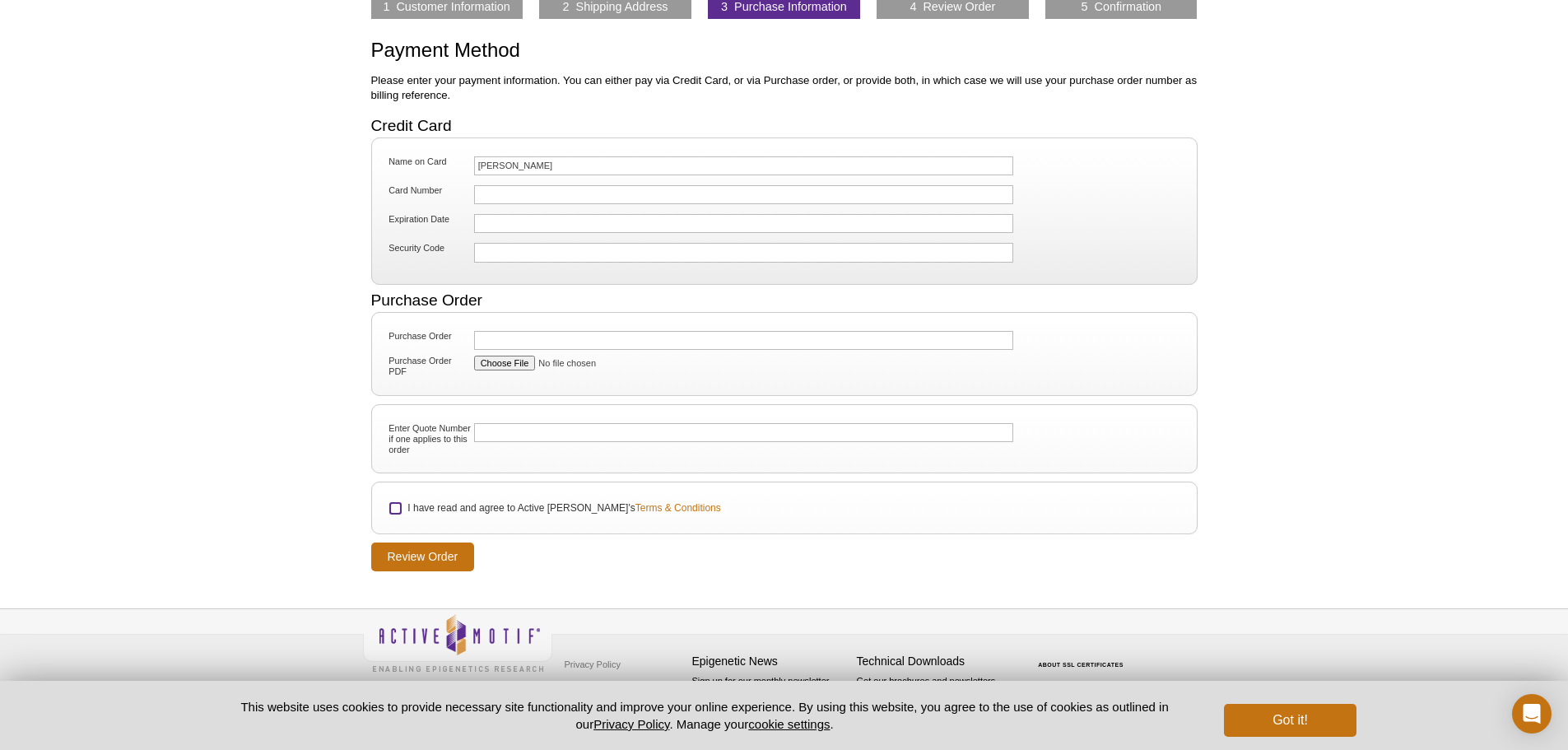
click at [396, 510] on input "I have read and agree to Active Motif's Terms & Conditions" at bounding box center [396, 508] width 11 height 11
checkbox input "true"
click at [431, 557] on input "Review Order" at bounding box center [423, 557] width 104 height 29
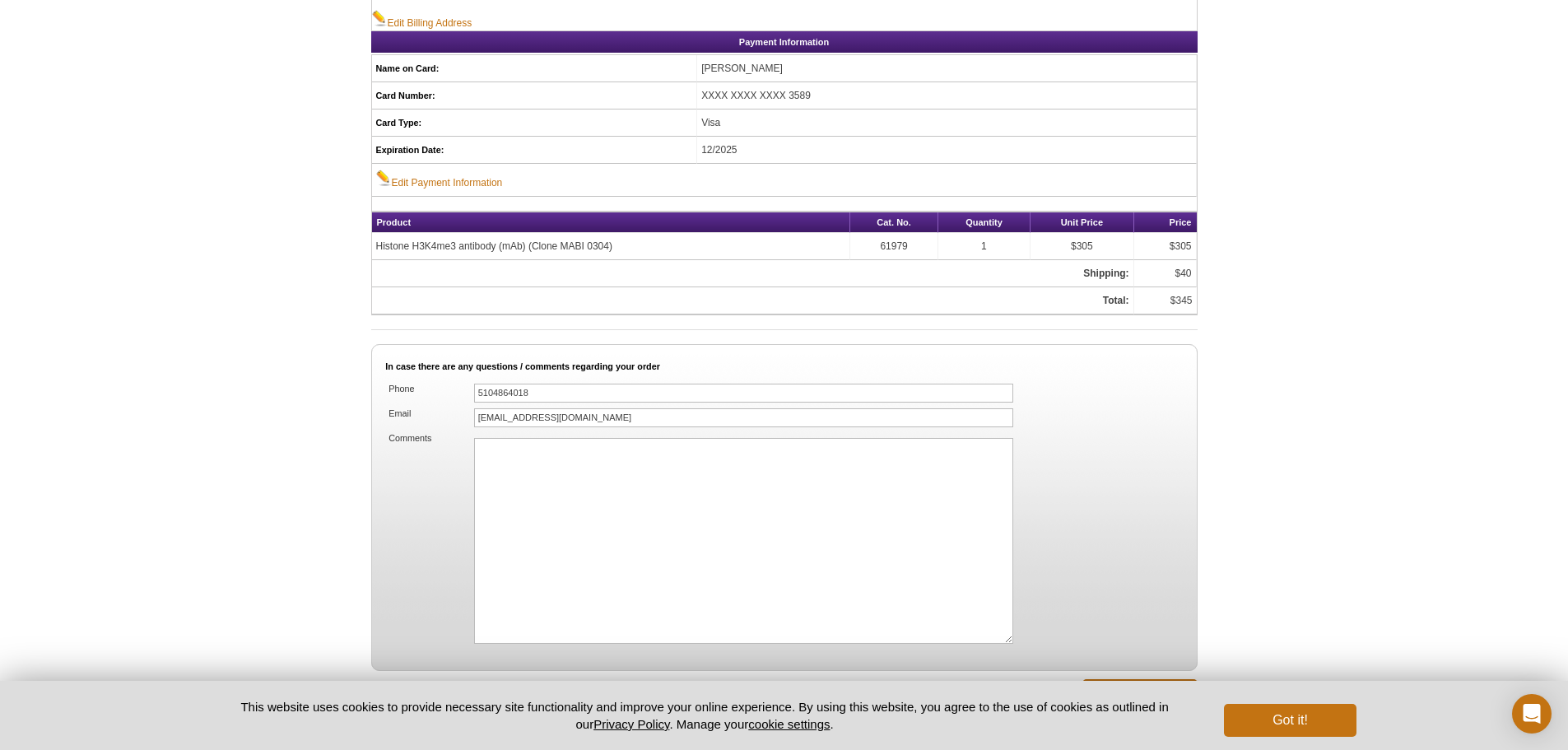
scroll to position [906, 0]
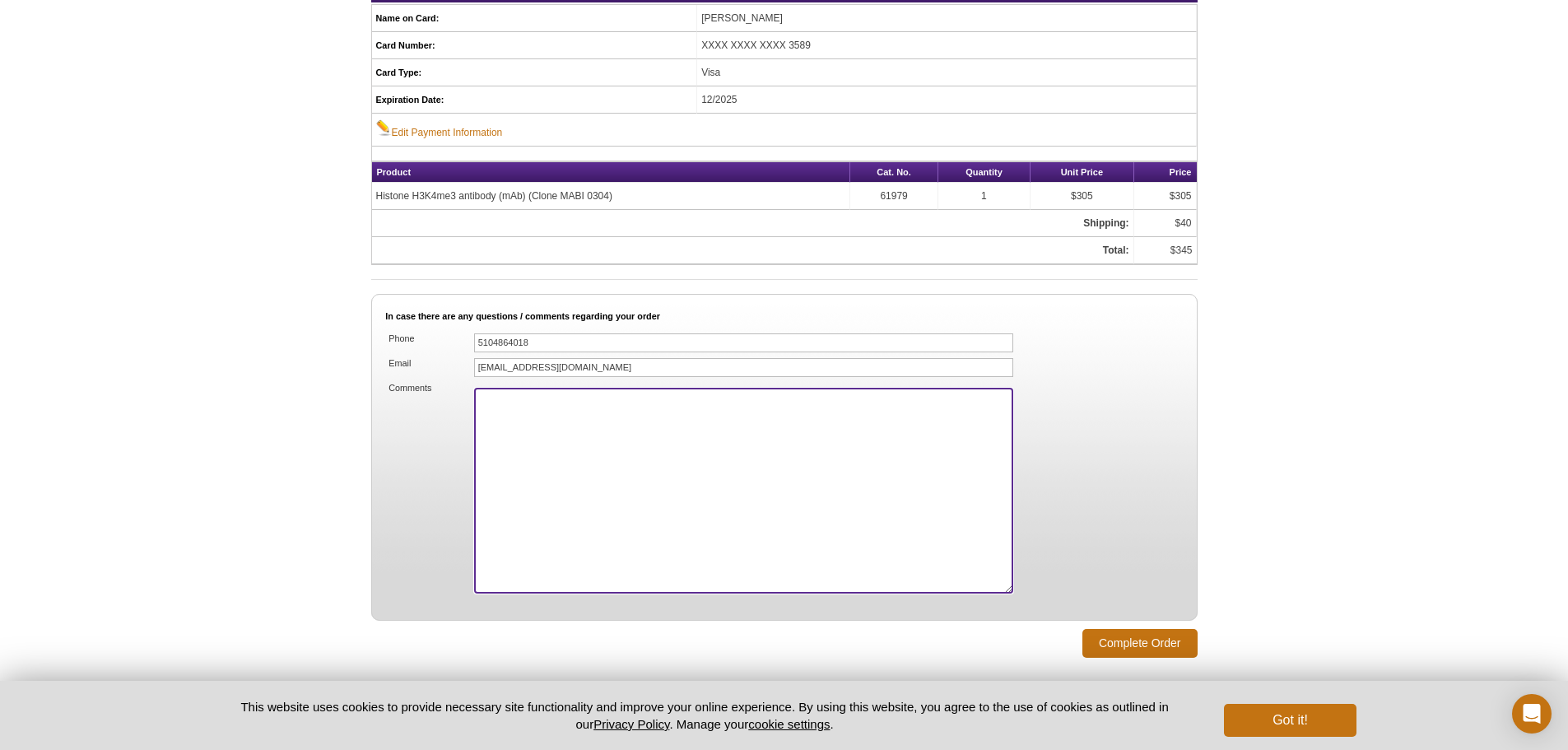
click at [566, 453] on textarea "Comments" at bounding box center [744, 491] width 540 height 206
paste textarea "WE HOLD RESALE PERMIT #SR CH 21-835970. PLEASE, DO NOT CHARGE TAX. Tax ID# 9429…"
type textarea "WE HOLD RESALE PERMIT #SR CH 21-835970. PLEASE, DO NOT CHARGE TAX. Tax ID# 9429…"
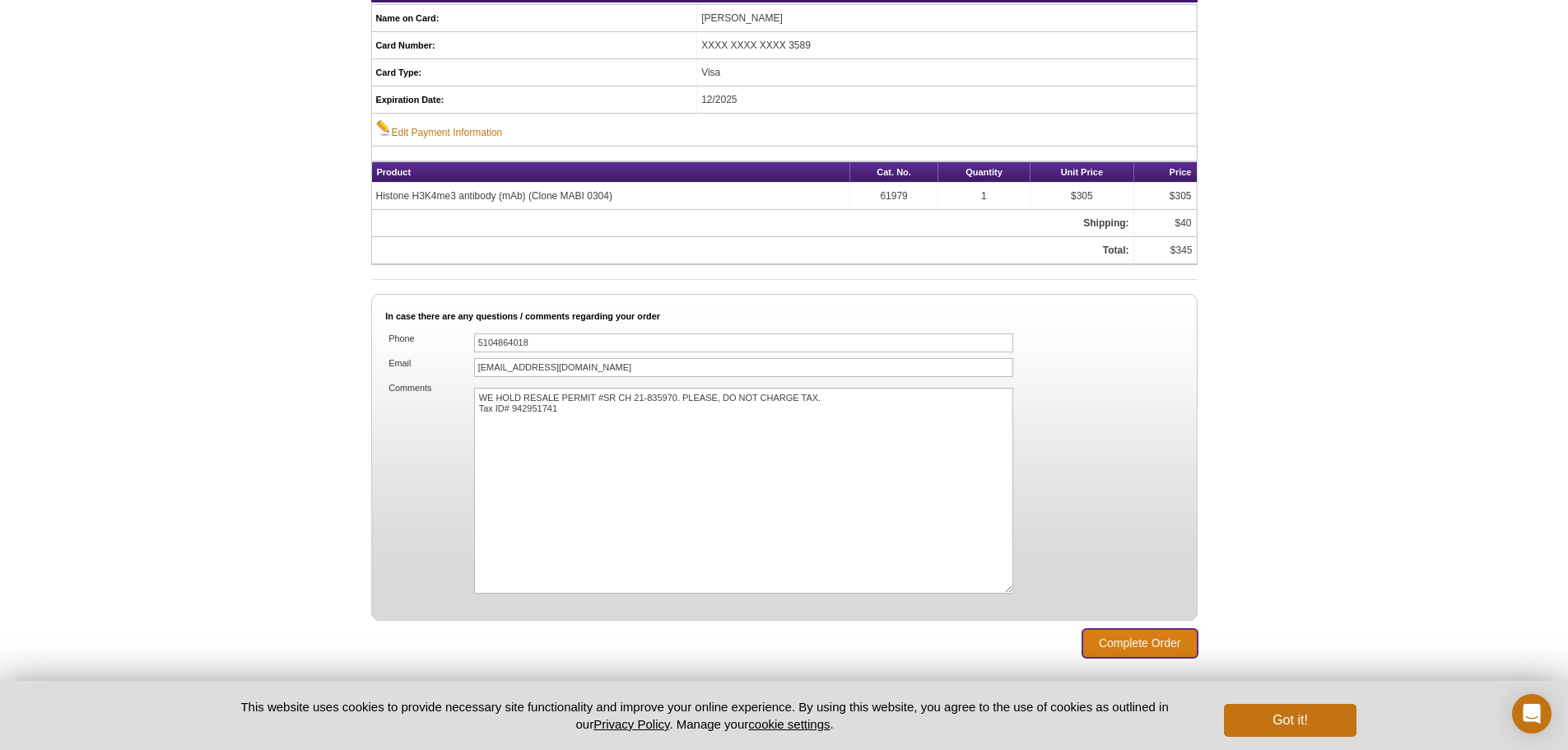
click at [1136, 636] on input "Complete Order" at bounding box center [1140, 643] width 115 height 29
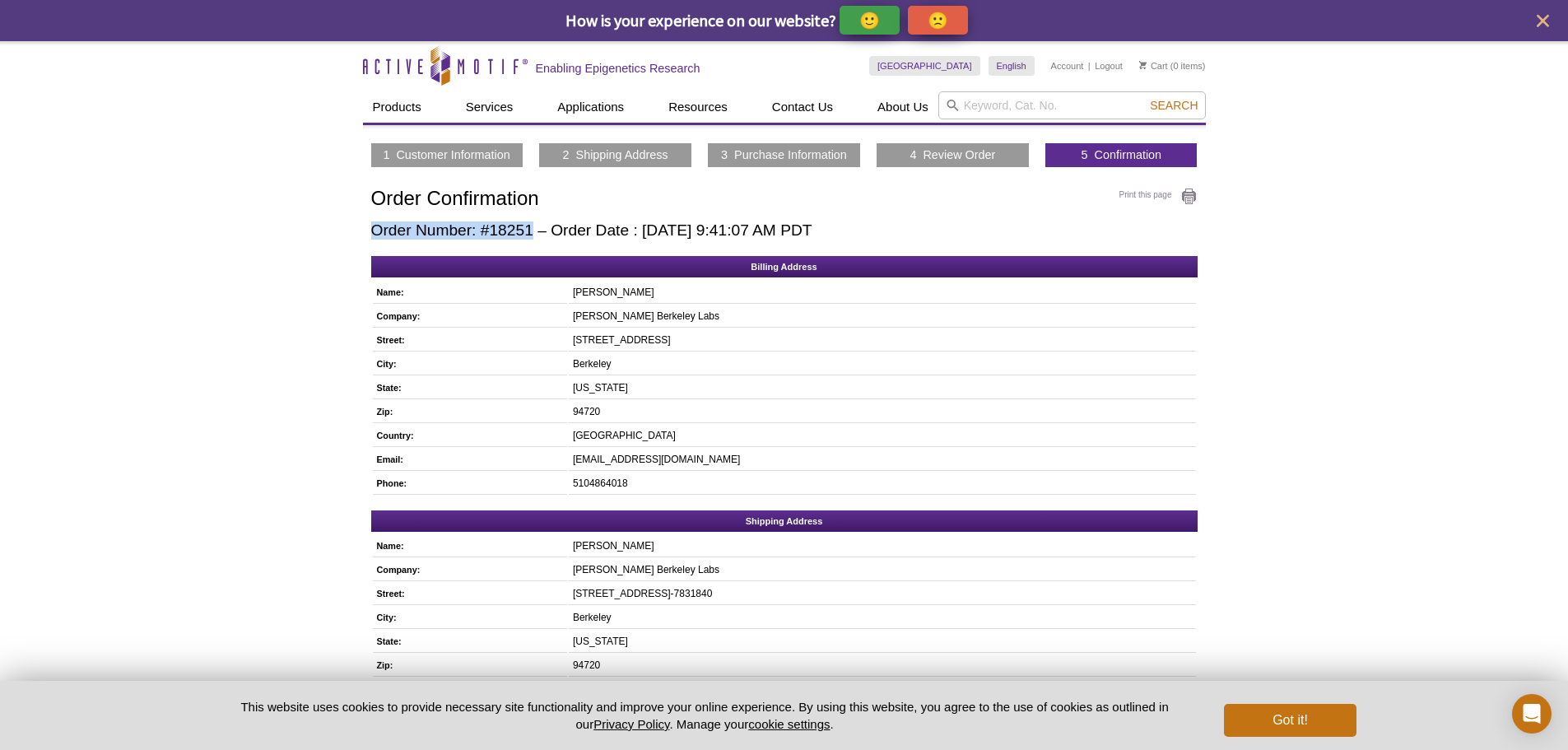
drag, startPoint x: 374, startPoint y: 232, endPoint x: 529, endPoint y: 236, distance: 155.1
click at [529, 236] on h2 "Order Number: #18251 – Order Date : [DATE] 9:41:07 AM PDT" at bounding box center [784, 231] width 826 height 18
copy h2 "Order Number: #18251"
